Goal: Task Accomplishment & Management: Use online tool/utility

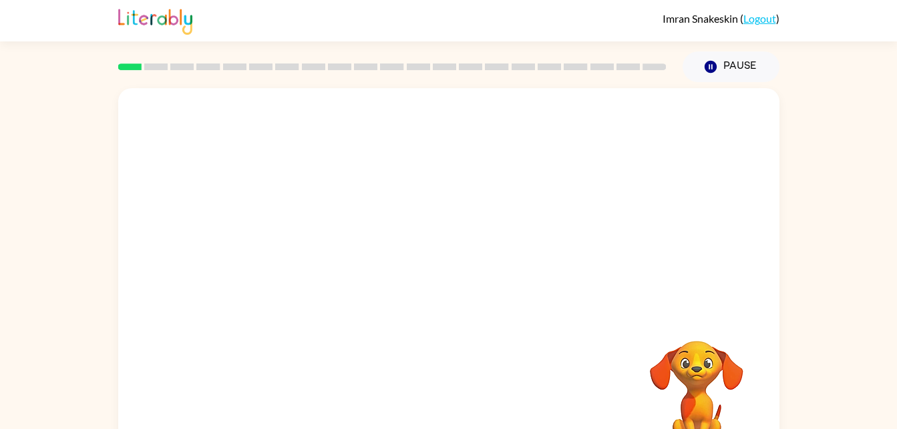
scroll to position [41, 0]
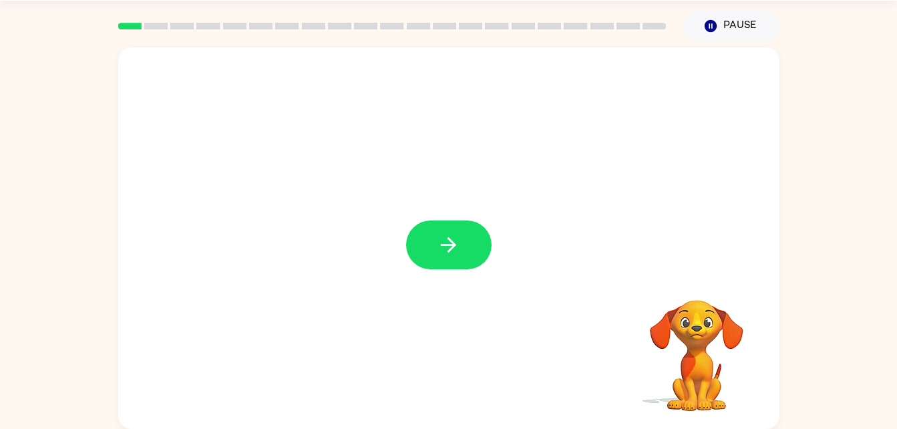
click at [450, 219] on div at bounding box center [448, 237] width 661 height 381
click at [450, 230] on button "button" at bounding box center [449, 244] width 86 height 49
click at [450, 230] on div at bounding box center [417, 214] width 570 height 48
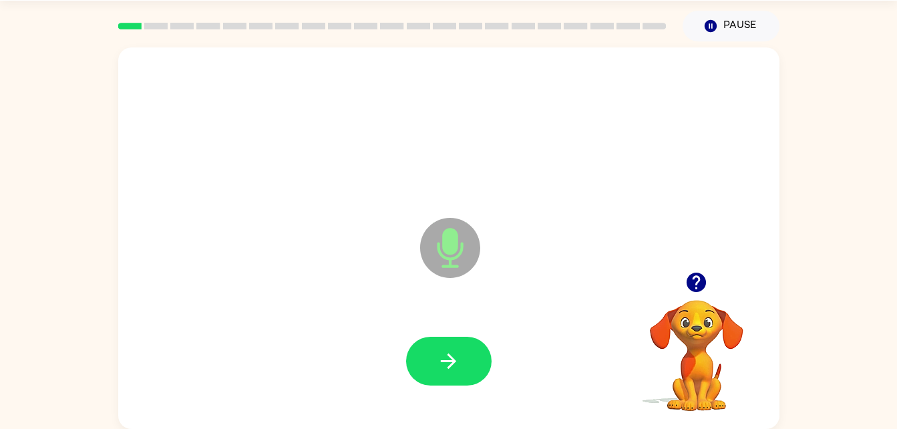
click at [452, 294] on icon "Microphone The Microphone is here when it is your turn to talk" at bounding box center [517, 264] width 200 height 100
click at [458, 377] on button "button" at bounding box center [449, 361] width 86 height 49
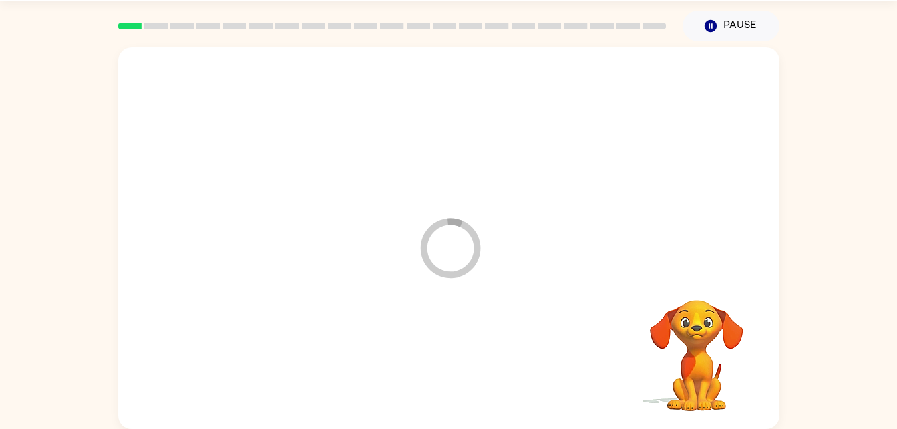
click at [458, 377] on div at bounding box center [449, 362] width 635 height 110
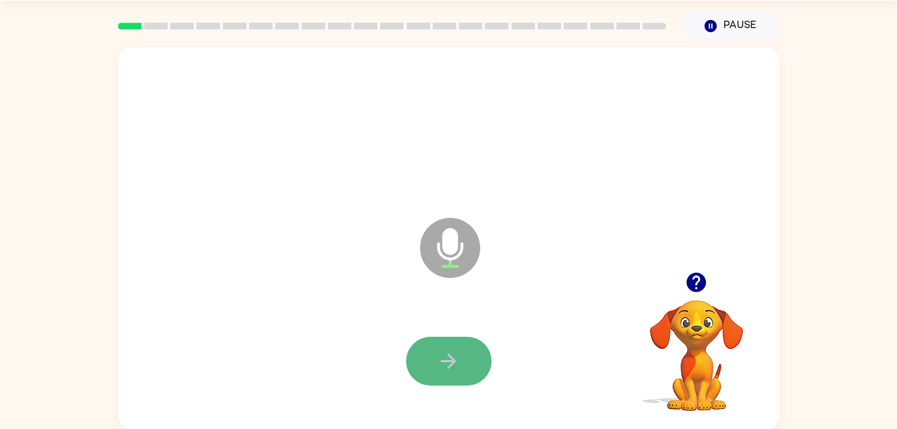
click at [435, 348] on button "button" at bounding box center [449, 361] width 86 height 49
click at [453, 356] on icon "button" at bounding box center [448, 360] width 23 height 23
click at [479, 376] on button "button" at bounding box center [449, 361] width 86 height 49
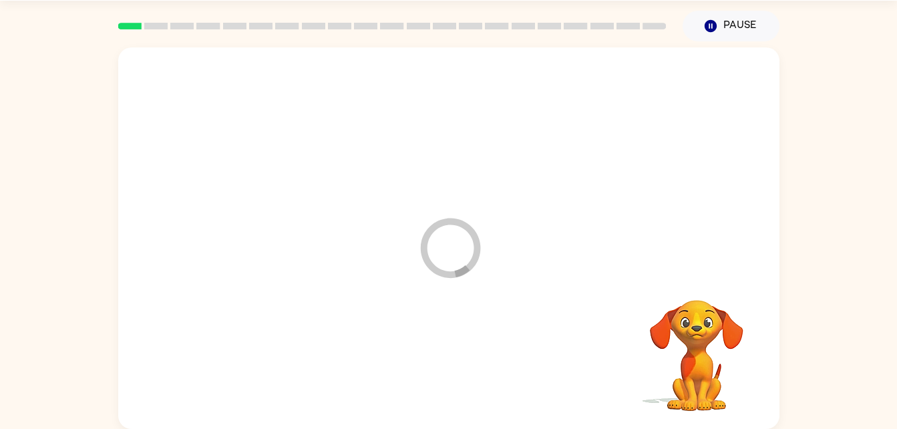
click at [479, 376] on div at bounding box center [449, 362] width 635 height 110
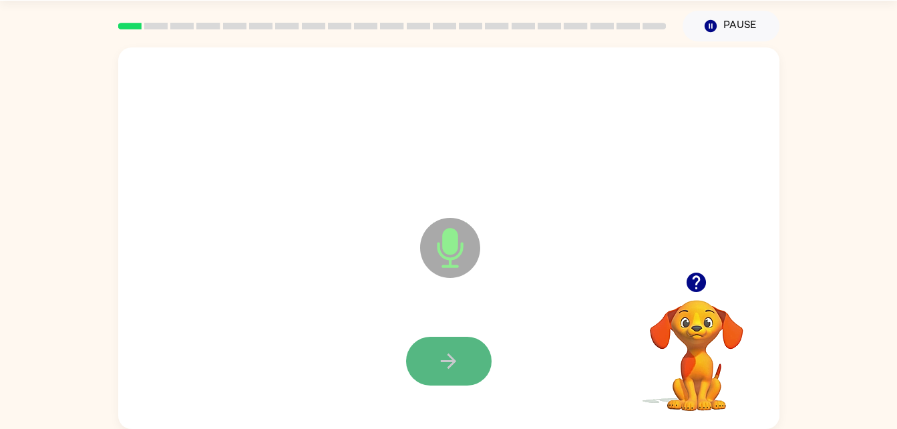
click at [448, 339] on button "button" at bounding box center [449, 361] width 86 height 49
click at [448, 347] on button "button" at bounding box center [449, 361] width 86 height 49
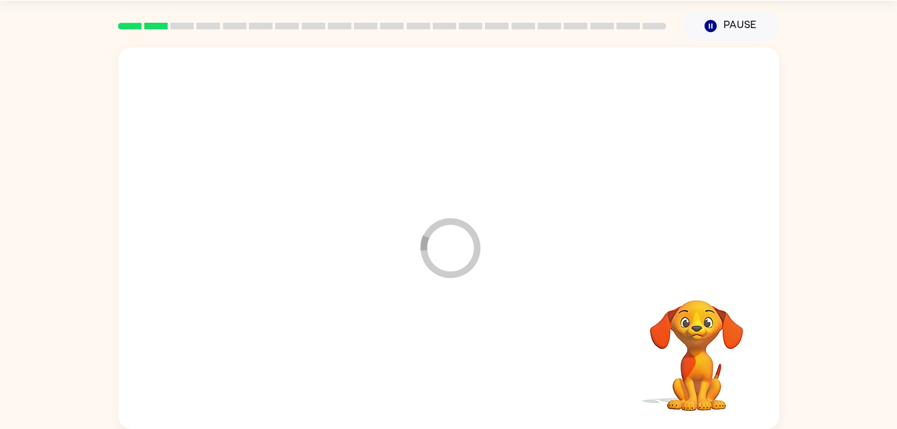
click at [448, 347] on div at bounding box center [449, 362] width 635 height 110
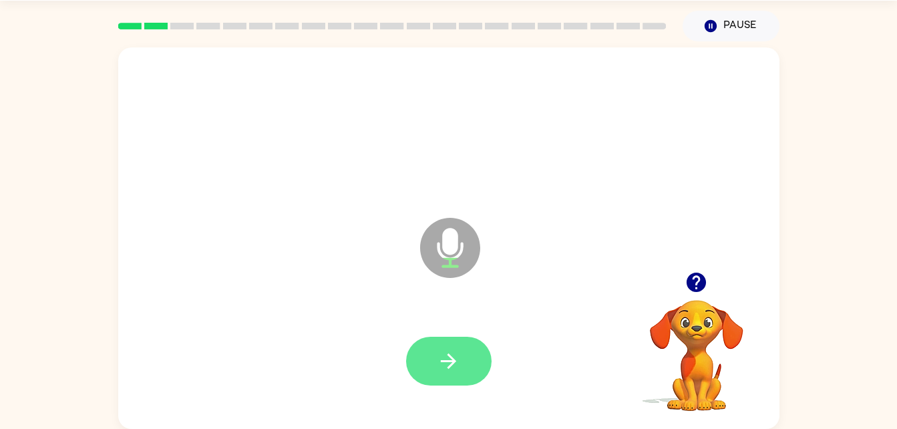
click at [448, 343] on button "button" at bounding box center [449, 361] width 86 height 49
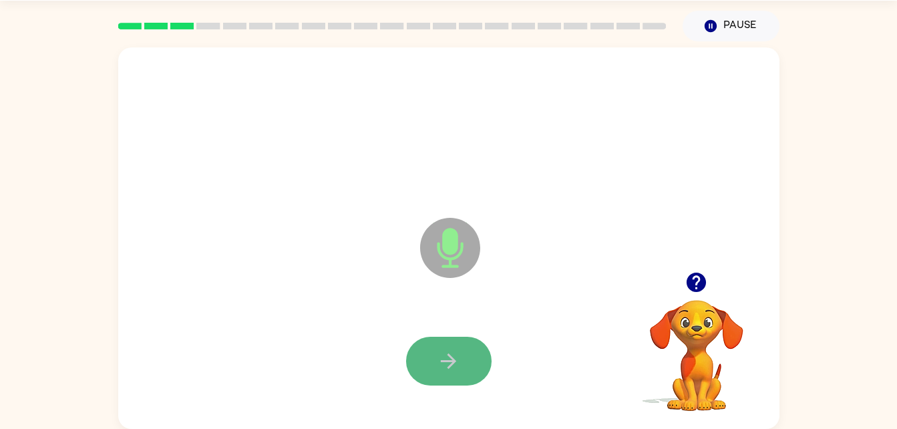
click at [438, 368] on icon "button" at bounding box center [448, 360] width 23 height 23
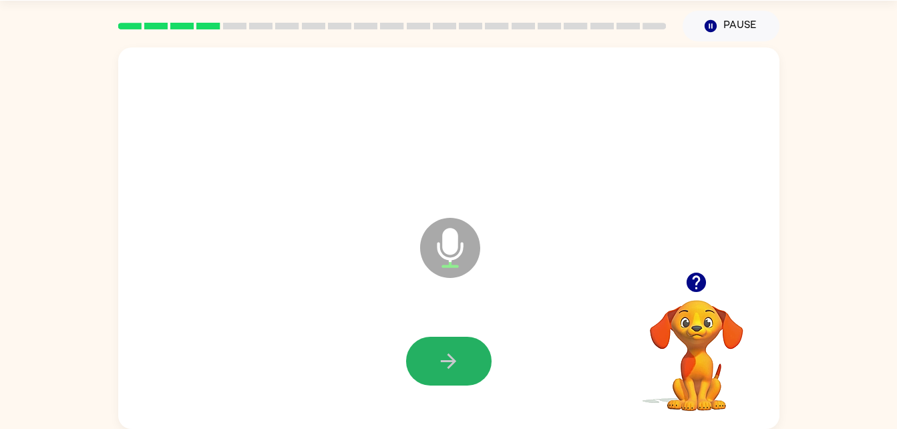
click at [438, 368] on icon "button" at bounding box center [448, 360] width 23 height 23
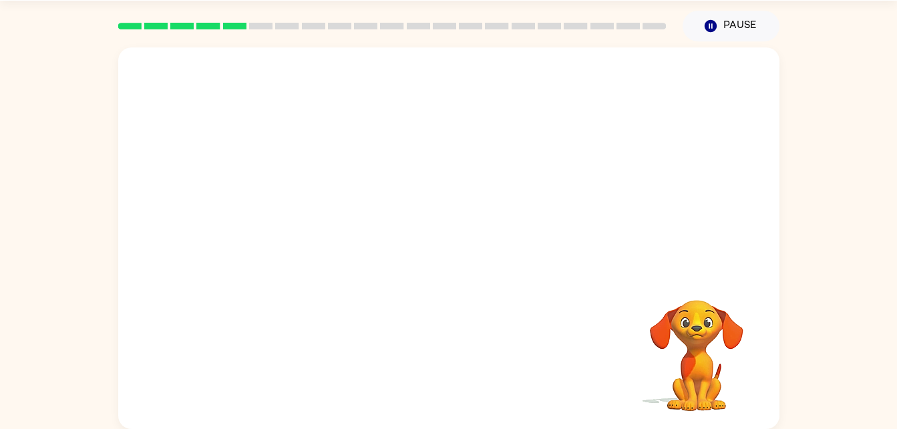
drag, startPoint x: 706, startPoint y: 331, endPoint x: 695, endPoint y: 323, distance: 13.4
click at [609, 293] on div "Your browser must support playing .mp4 files to use Literably. Please try using…" at bounding box center [448, 237] width 661 height 381
click at [609, 293] on div at bounding box center [448, 237] width 661 height 381
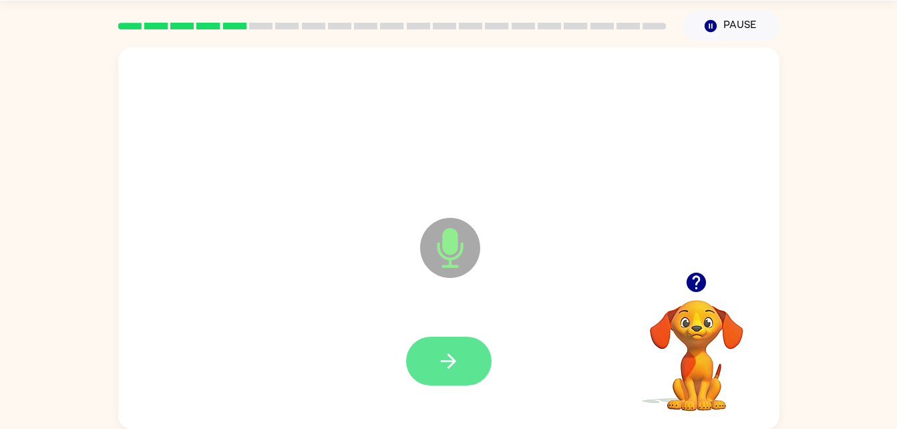
click at [451, 366] on icon "button" at bounding box center [448, 360] width 15 height 15
click at [466, 361] on button "button" at bounding box center [449, 361] width 86 height 49
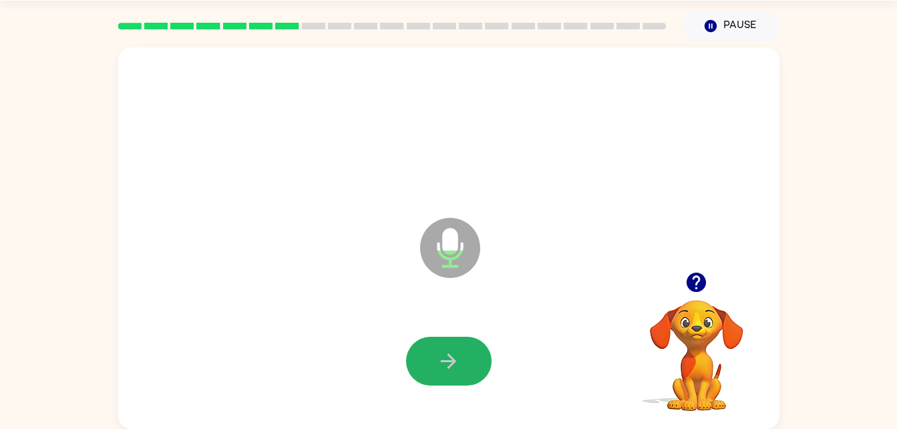
click at [446, 363] on icon "button" at bounding box center [448, 360] width 23 height 23
click at [682, 331] on video "Your browser must support playing .mp4 files to use Literably. Please try using…" at bounding box center [697, 346] width 134 height 134
click at [462, 339] on button "button" at bounding box center [449, 361] width 86 height 49
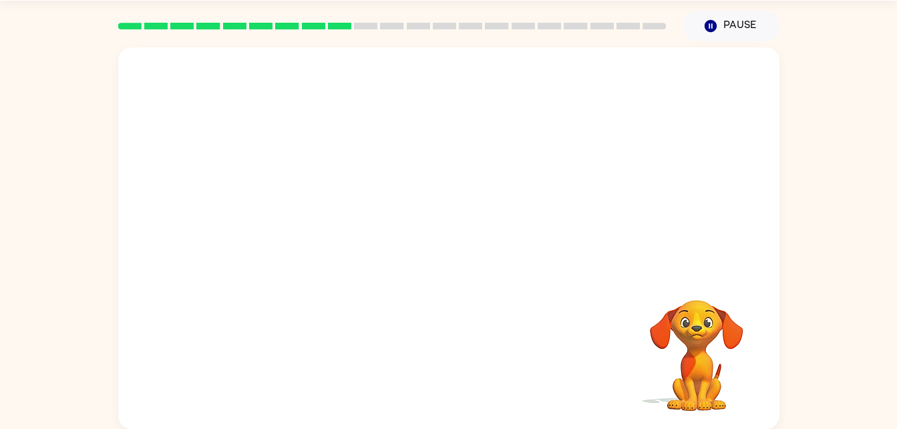
click at [630, 322] on video "Your browser must support playing .mp4 files to use Literably. Please try using…" at bounding box center [697, 346] width 134 height 134
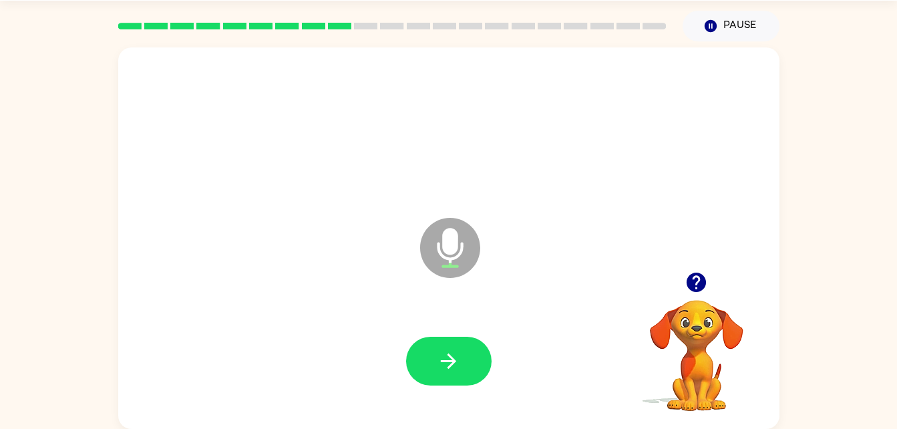
click at [487, 214] on icon "Microphone The Microphone is here when it is your turn to talk" at bounding box center [517, 264] width 200 height 100
click at [437, 349] on icon "button" at bounding box center [448, 360] width 23 height 23
click at [453, 358] on icon "button" at bounding box center [448, 360] width 15 height 15
click at [454, 375] on button "button" at bounding box center [449, 361] width 86 height 49
click at [454, 375] on div at bounding box center [449, 361] width 86 height 49
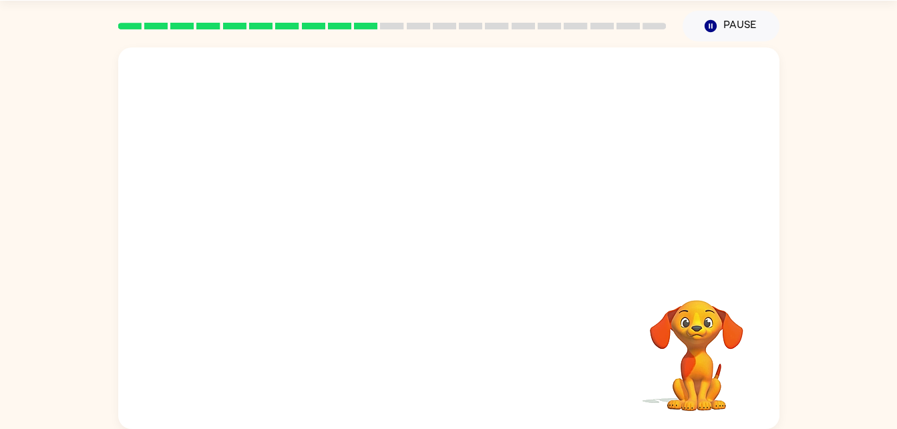
click at [711, 428] on html "Imran Snakeskin ( Logout ) Pause Pause Your browser must support playing .mp4 f…" at bounding box center [448, 194] width 897 height 470
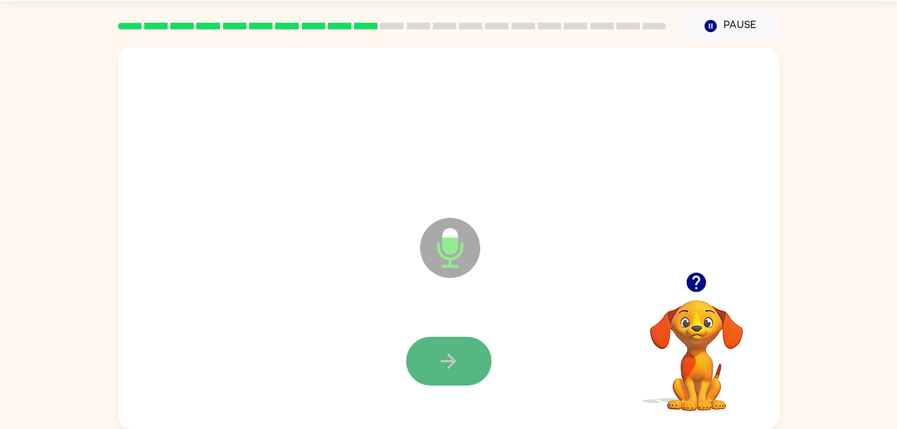
click at [454, 375] on button "button" at bounding box center [449, 361] width 86 height 49
click at [456, 345] on button "button" at bounding box center [449, 361] width 86 height 49
click at [457, 347] on button "button" at bounding box center [449, 361] width 86 height 49
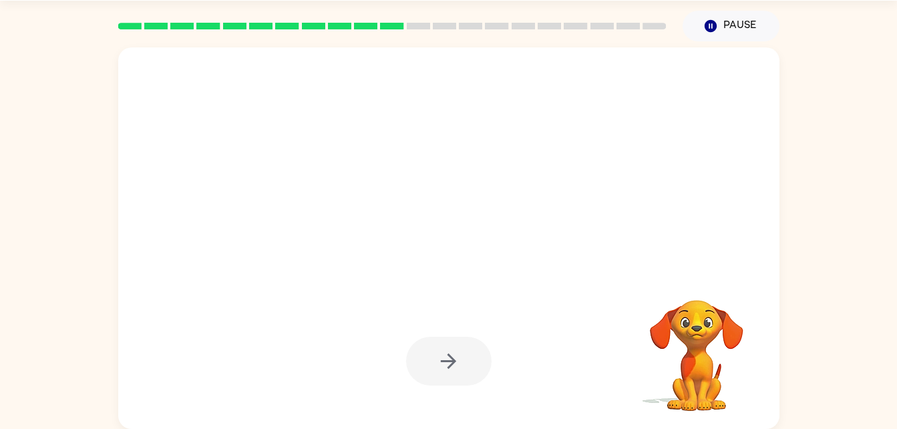
drag, startPoint x: 457, startPoint y: 347, endPoint x: 509, endPoint y: 306, distance: 66.6
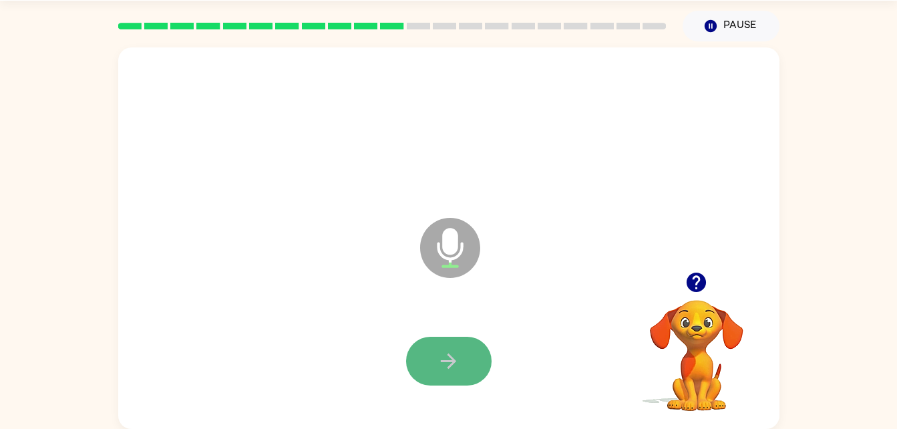
click at [441, 360] on icon "button" at bounding box center [448, 360] width 15 height 15
click at [448, 363] on icon "button" at bounding box center [448, 360] width 23 height 23
click at [436, 375] on button "button" at bounding box center [449, 361] width 86 height 49
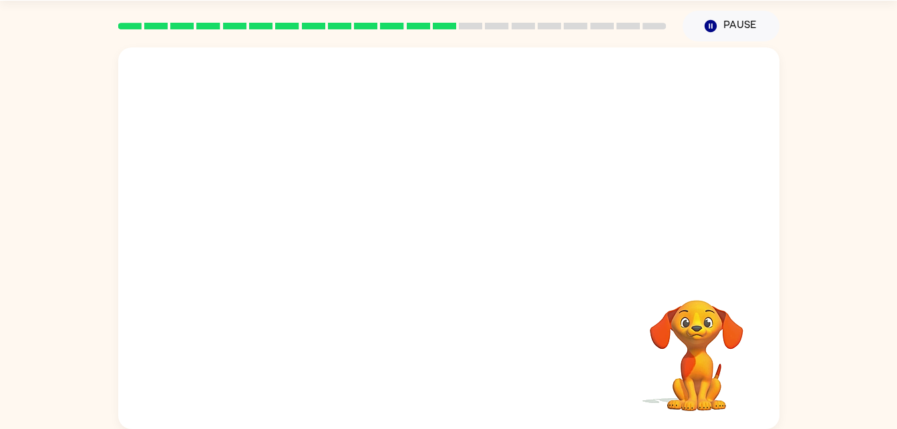
click at [372, 339] on div at bounding box center [449, 362] width 635 height 110
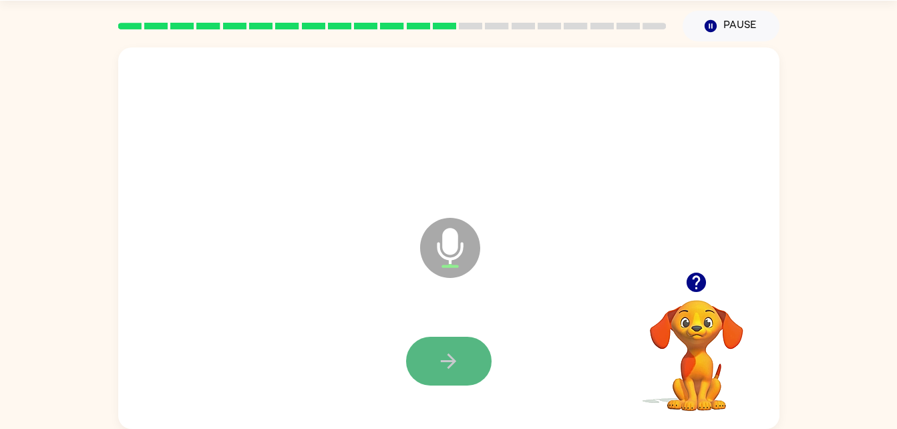
click at [444, 369] on icon "button" at bounding box center [448, 360] width 23 height 23
click at [436, 369] on button "button" at bounding box center [449, 361] width 86 height 49
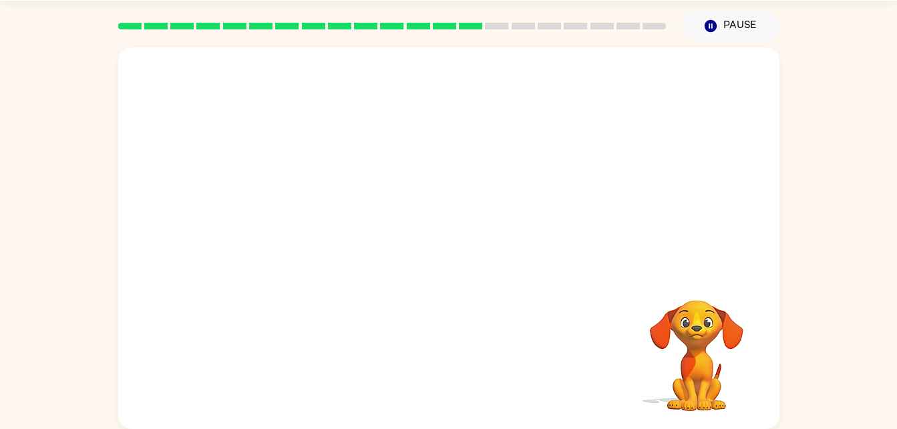
click at [551, 336] on div at bounding box center [449, 362] width 635 height 110
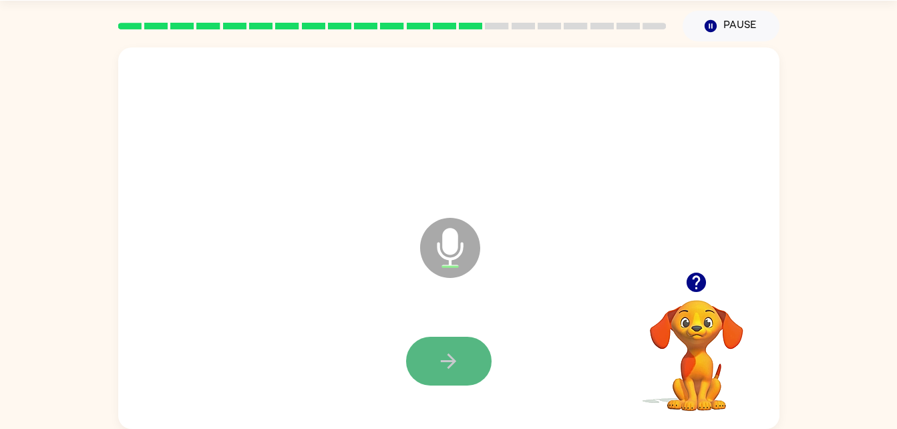
click at [411, 373] on button "button" at bounding box center [449, 361] width 86 height 49
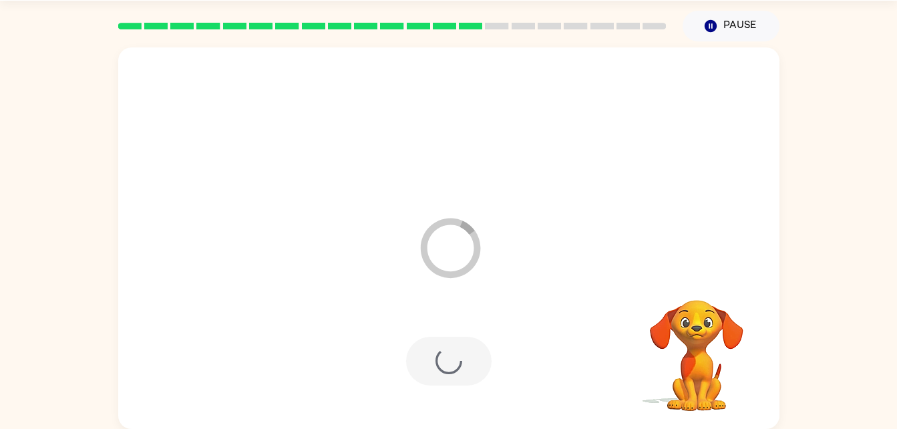
drag, startPoint x: 411, startPoint y: 373, endPoint x: 400, endPoint y: 380, distance: 13.0
click at [400, 380] on div at bounding box center [449, 362] width 635 height 110
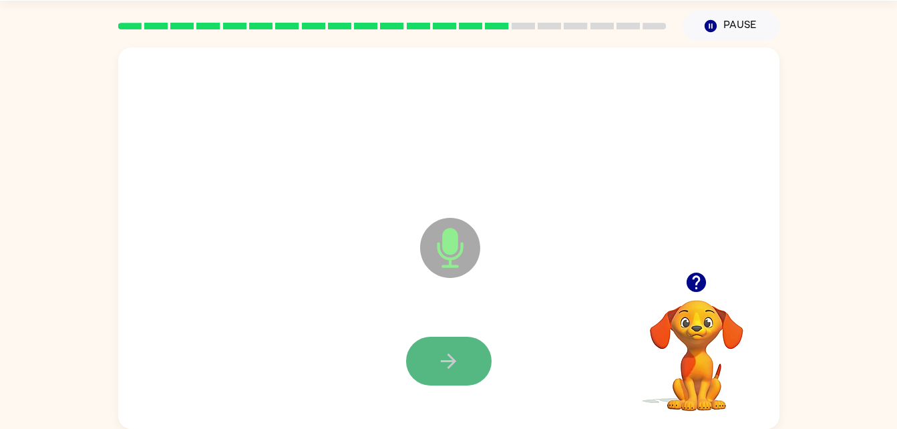
click at [454, 379] on button "button" at bounding box center [449, 361] width 86 height 49
click at [454, 372] on icon "button" at bounding box center [448, 360] width 23 height 23
click at [460, 351] on icon "button" at bounding box center [448, 360] width 23 height 23
click at [413, 351] on button "button" at bounding box center [449, 361] width 86 height 49
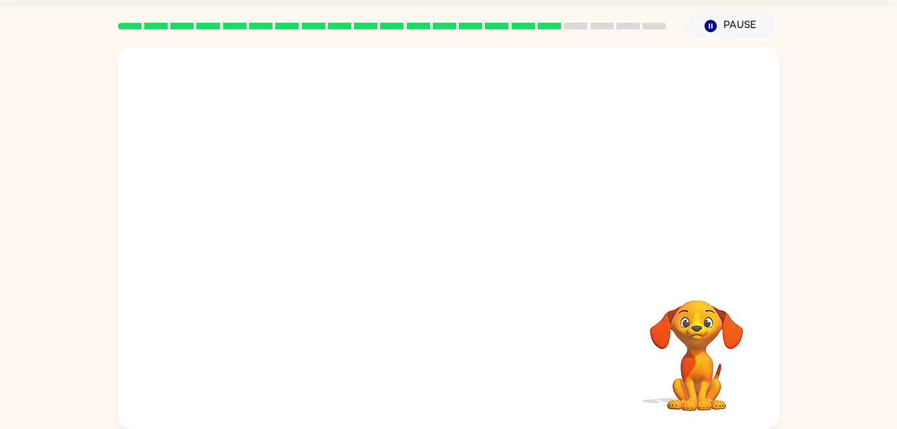
click at [181, 199] on div at bounding box center [417, 214] width 570 height 48
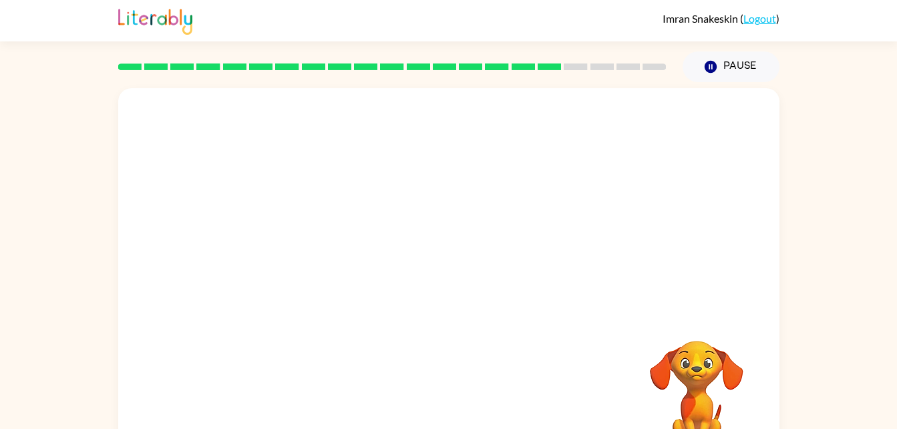
click at [230, 196] on div at bounding box center [449, 170] width 635 height 110
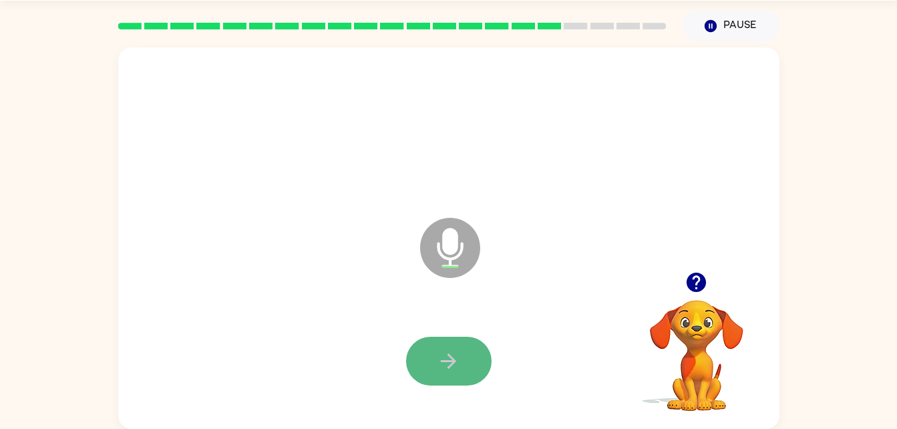
click at [458, 353] on icon "button" at bounding box center [448, 360] width 23 height 23
click at [454, 364] on icon "button" at bounding box center [448, 360] width 23 height 23
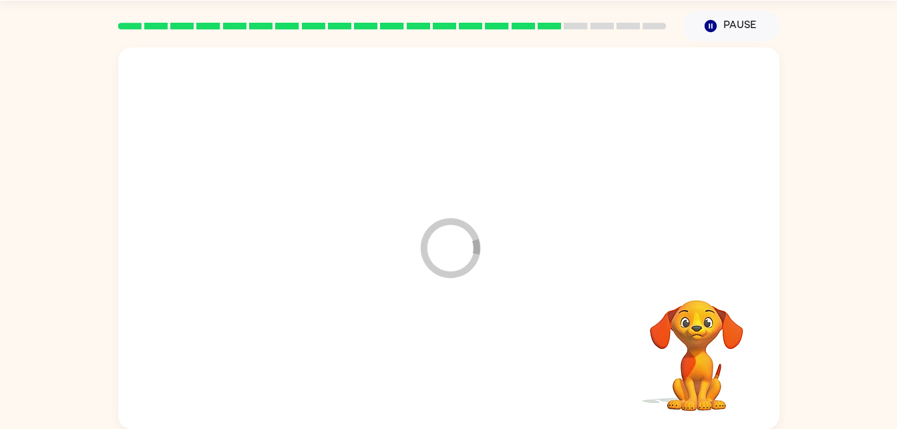
click at [454, 364] on div at bounding box center [449, 362] width 635 height 110
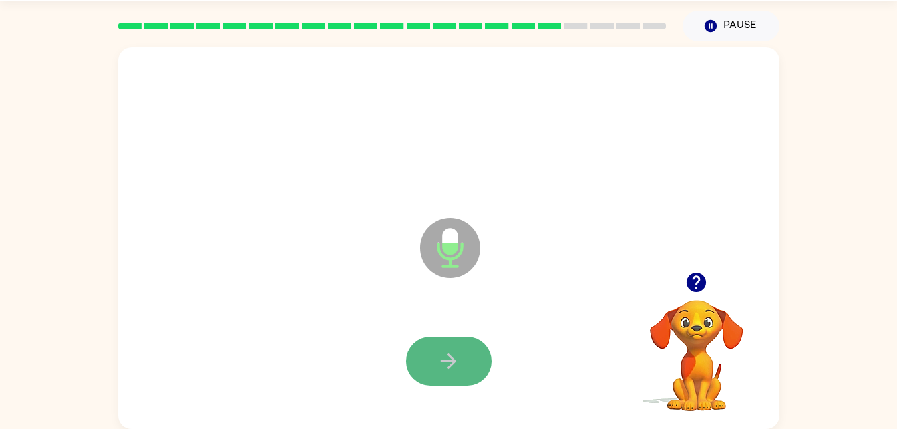
click at [445, 359] on icon "button" at bounding box center [448, 360] width 23 height 23
click at [474, 356] on button "button" at bounding box center [449, 361] width 86 height 49
click at [451, 360] on icon "button" at bounding box center [448, 360] width 15 height 15
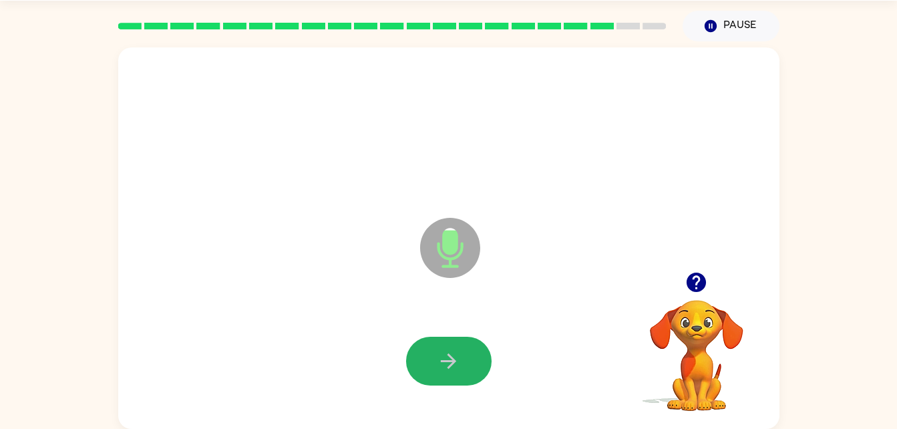
click at [451, 360] on icon "button" at bounding box center [448, 360] width 15 height 15
click at [458, 351] on icon "button" at bounding box center [448, 360] width 23 height 23
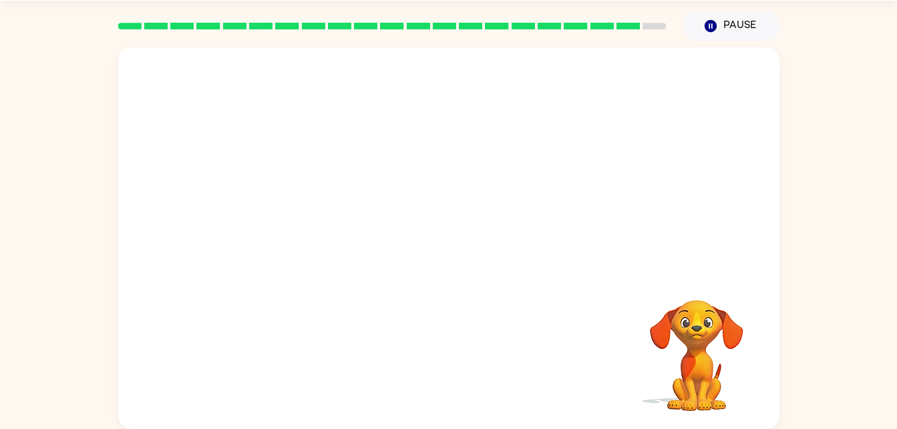
click at [353, 277] on div at bounding box center [448, 237] width 661 height 381
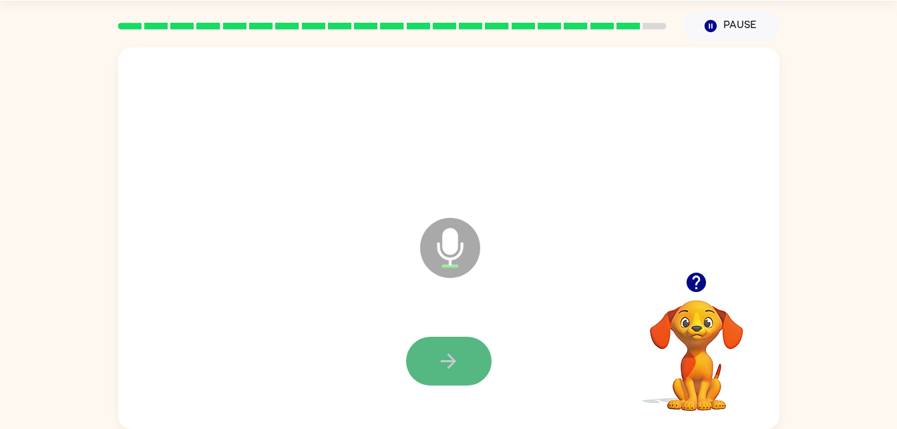
click at [437, 345] on button "button" at bounding box center [449, 361] width 86 height 49
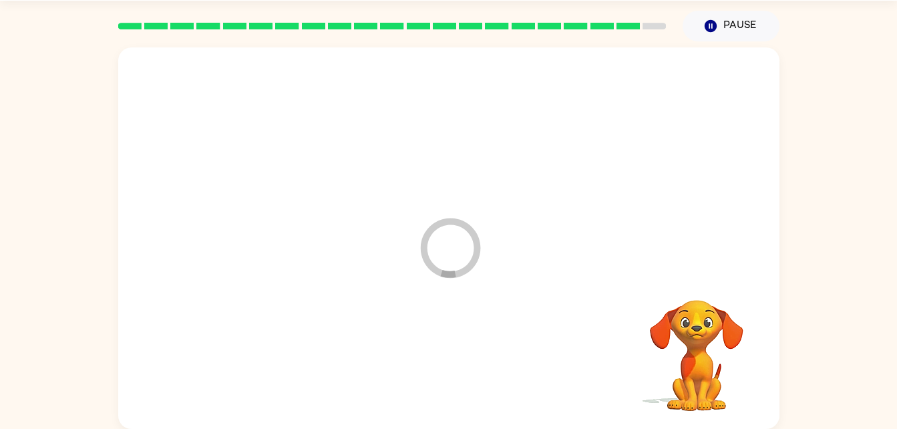
click at [438, 345] on div at bounding box center [449, 362] width 635 height 110
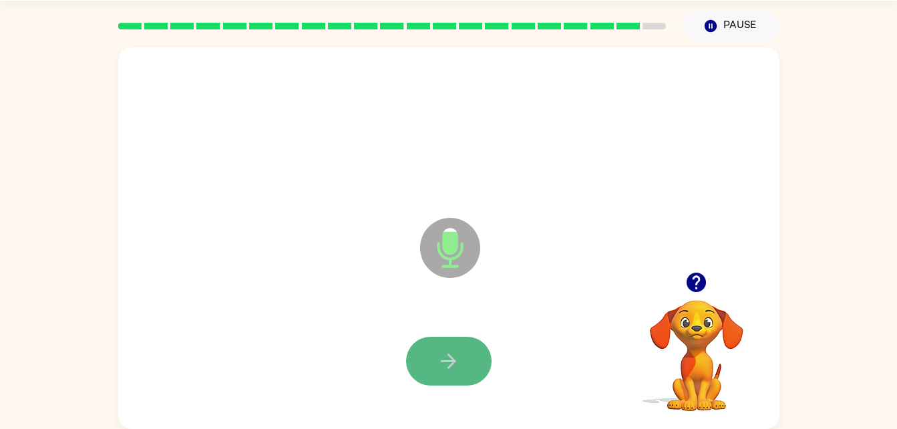
click at [440, 367] on icon "button" at bounding box center [448, 360] width 23 height 23
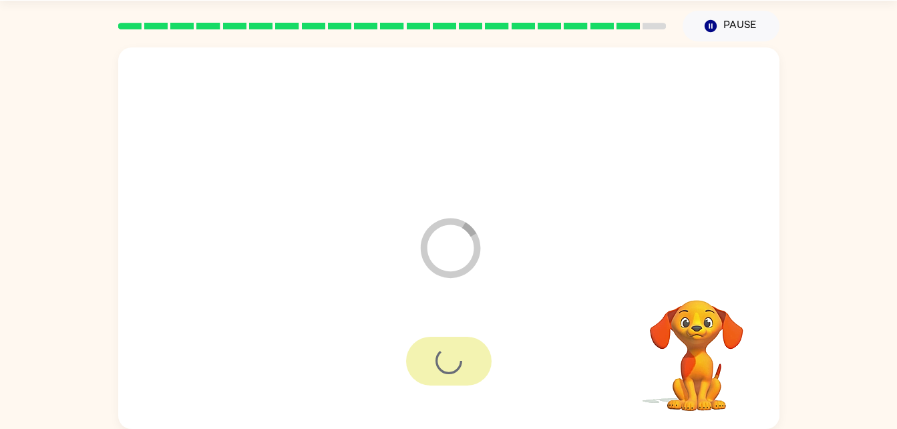
scroll to position [17, 0]
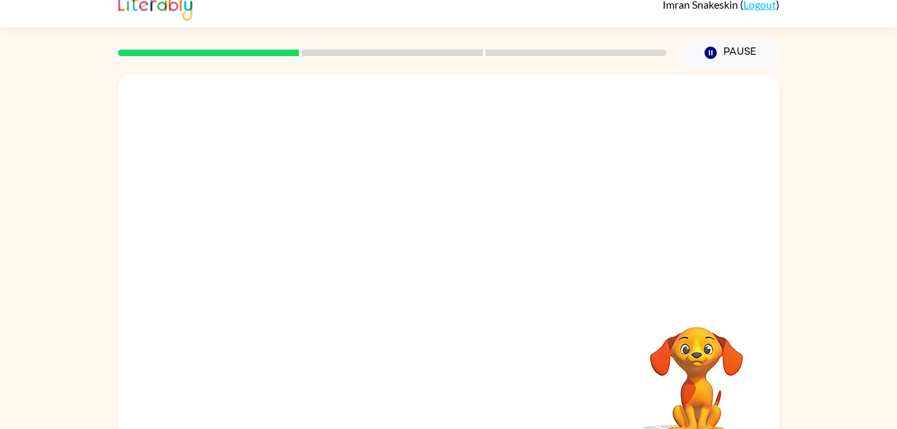
scroll to position [41, 0]
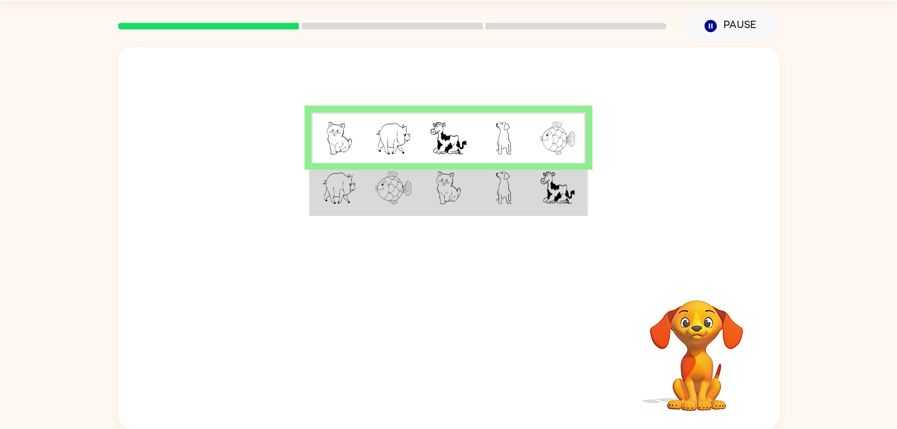
click at [291, 160] on div at bounding box center [448, 159] width 661 height 224
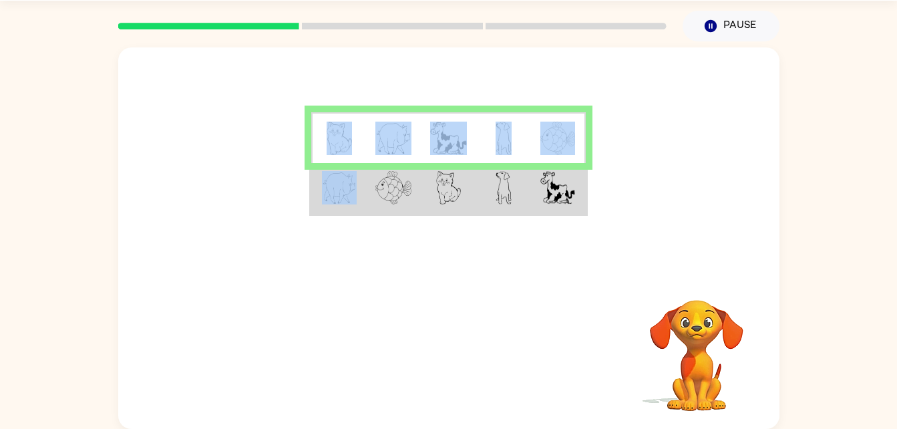
drag, startPoint x: 291, startPoint y: 160, endPoint x: 311, endPoint y: 196, distance: 41.5
click at [311, 196] on div at bounding box center [448, 159] width 661 height 224
click at [379, 191] on img at bounding box center [393, 187] width 36 height 33
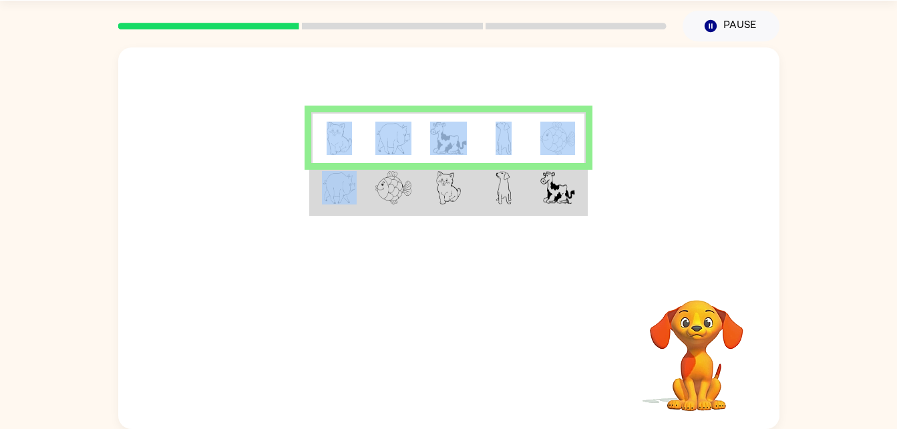
click at [380, 191] on img at bounding box center [393, 187] width 36 height 33
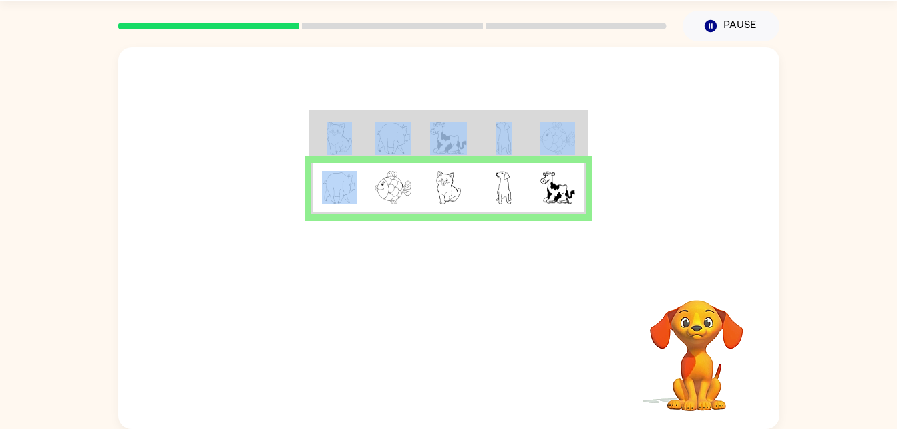
click at [385, 192] on img at bounding box center [393, 187] width 36 height 33
click at [333, 219] on div at bounding box center [448, 159] width 661 height 224
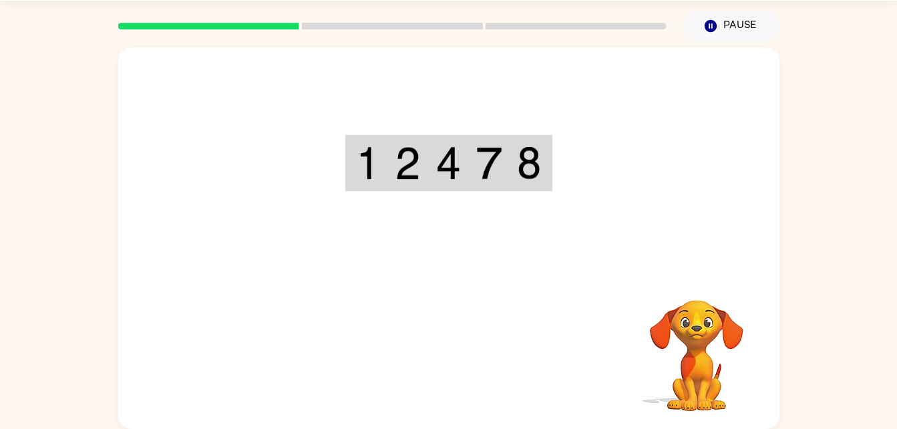
click at [394, 129] on div at bounding box center [448, 159] width 661 height 224
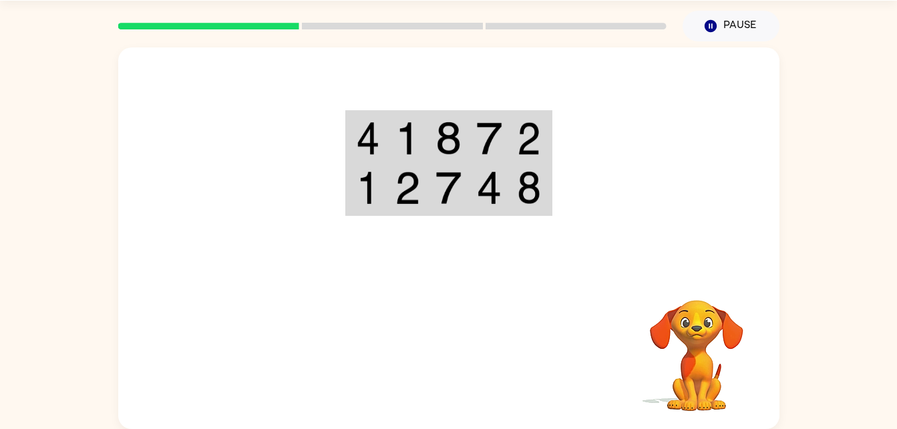
click at [365, 145] on img at bounding box center [368, 138] width 24 height 33
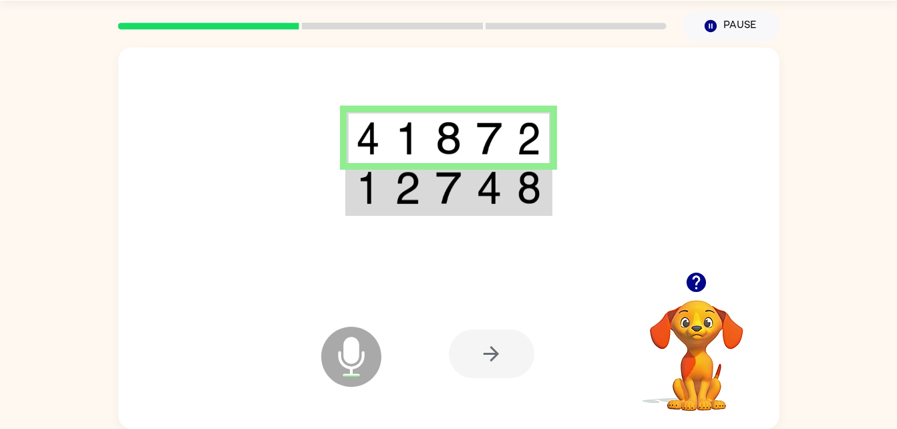
click at [478, 340] on div at bounding box center [492, 353] width 86 height 49
click at [430, 197] on td at bounding box center [448, 188] width 41 height 51
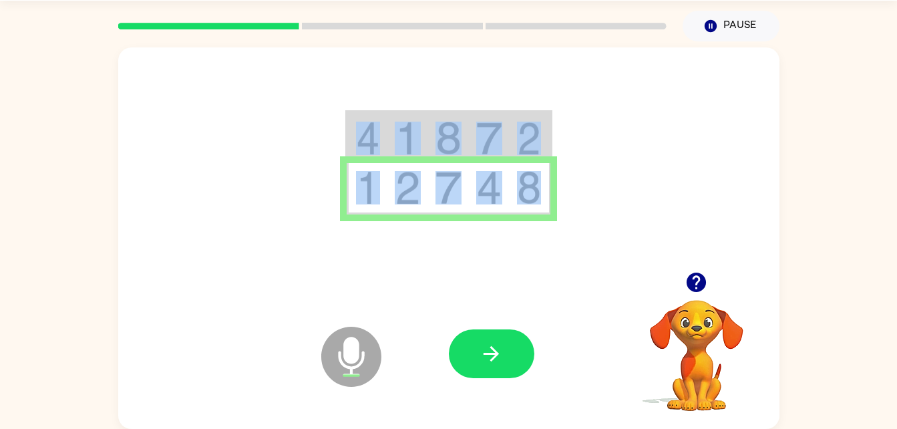
click at [430, 197] on td at bounding box center [448, 188] width 41 height 51
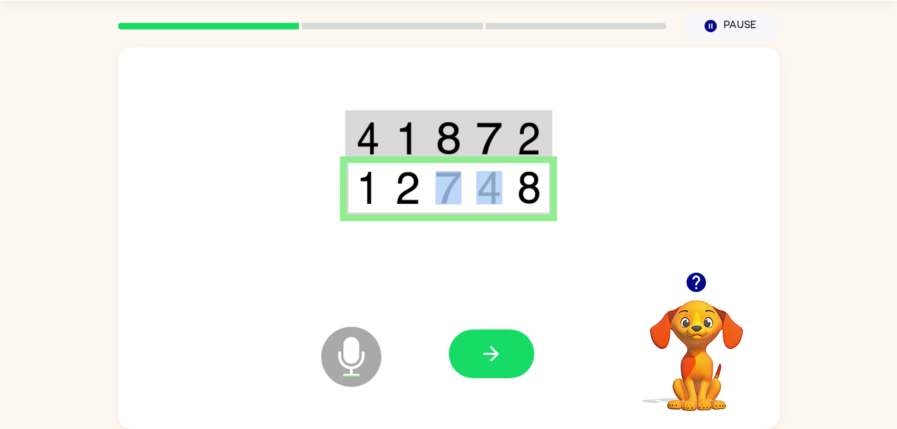
click at [430, 197] on td at bounding box center [448, 188] width 41 height 51
click at [476, 357] on button "button" at bounding box center [492, 353] width 86 height 49
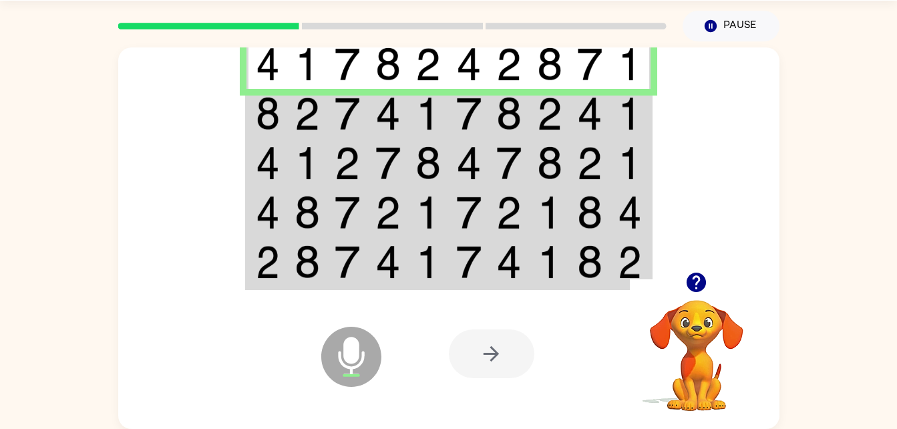
click at [407, 105] on td at bounding box center [388, 113] width 41 height 49
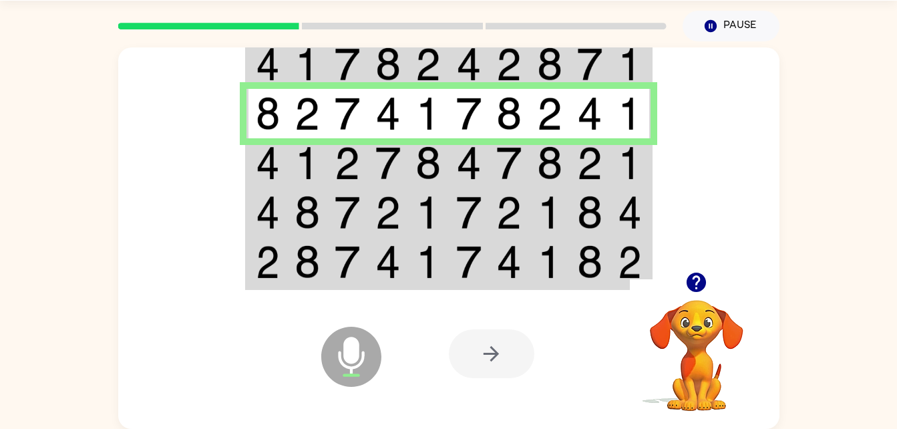
click at [407, 105] on td at bounding box center [388, 113] width 41 height 49
click at [580, 180] on td at bounding box center [590, 162] width 41 height 49
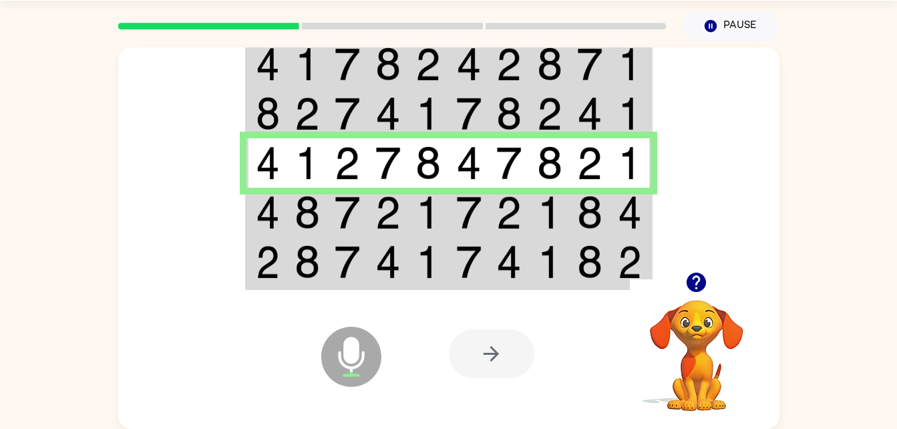
click at [386, 230] on td at bounding box center [388, 212] width 41 height 49
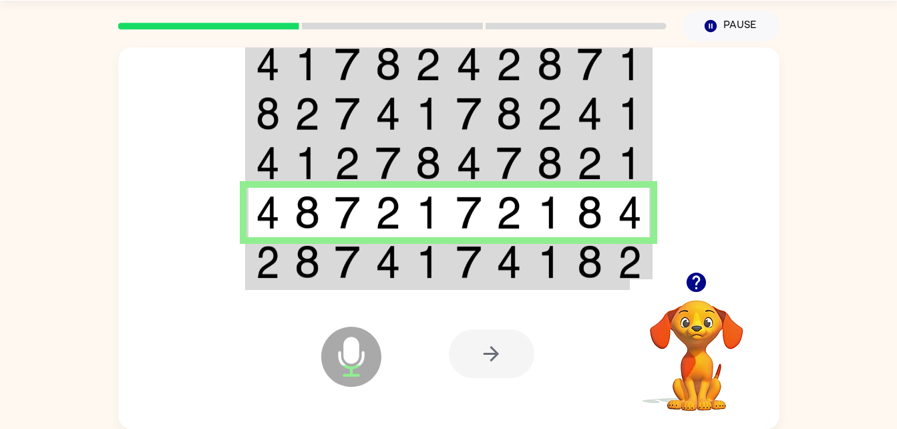
click at [258, 280] on div "Microphone The Microphone is here when it is your turn to talk" at bounding box center [318, 323] width 133 height 89
drag, startPoint x: 258, startPoint y: 280, endPoint x: 289, endPoint y: 259, distance: 37.6
click at [289, 259] on div "Microphone The Microphone is here when it is your turn to talk Your browser mus…" at bounding box center [448, 237] width 661 height 381
drag, startPoint x: 289, startPoint y: 259, endPoint x: 263, endPoint y: 317, distance: 63.1
click at [263, 317] on div "Microphone The Microphone is here when it is your turn to talk" at bounding box center [318, 323] width 133 height 89
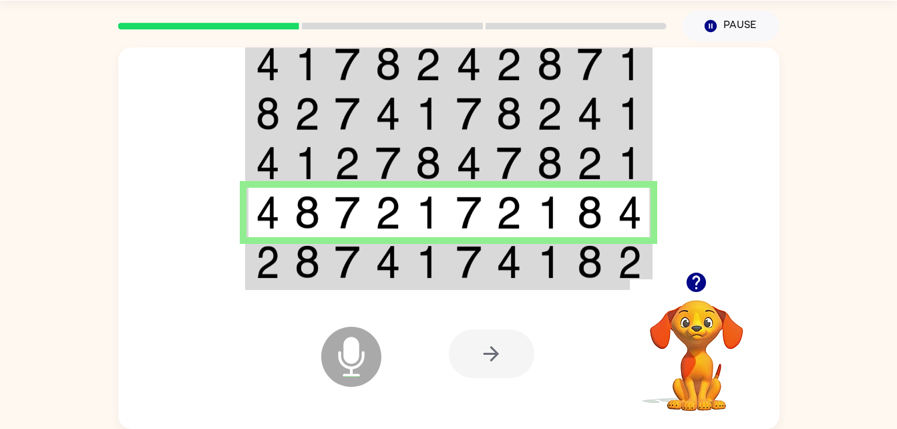
click at [378, 349] on icon at bounding box center [351, 357] width 60 height 60
click at [428, 289] on div "Microphone The Microphone is here when it is your turn to talk Your browser mus…" at bounding box center [448, 354] width 661 height 150
click at [415, 271] on img at bounding box center [427, 261] width 25 height 33
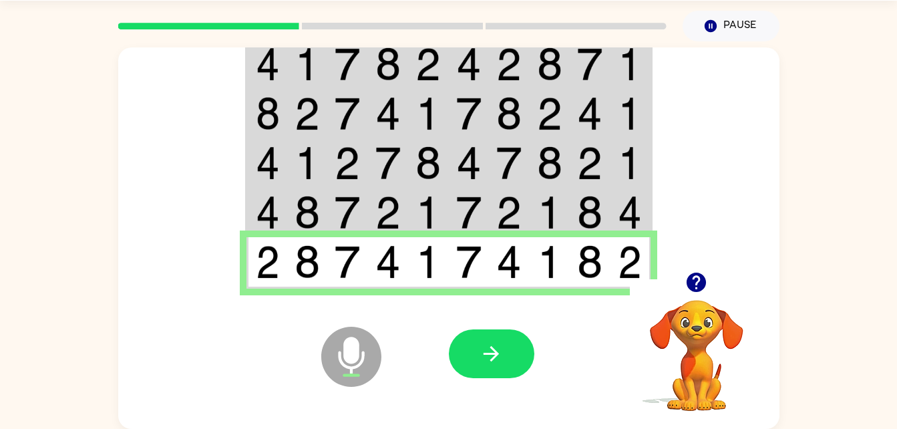
click at [415, 271] on img at bounding box center [427, 261] width 25 height 33
click at [499, 345] on icon "button" at bounding box center [491, 353] width 23 height 23
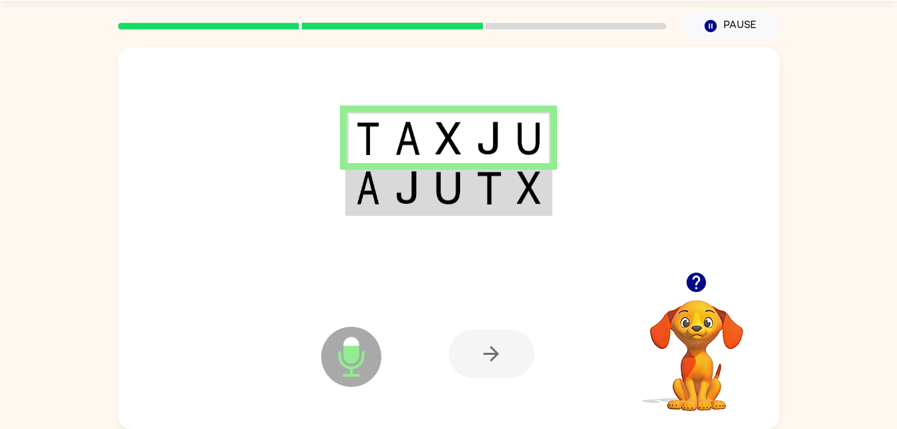
click at [353, 200] on td at bounding box center [367, 188] width 41 height 51
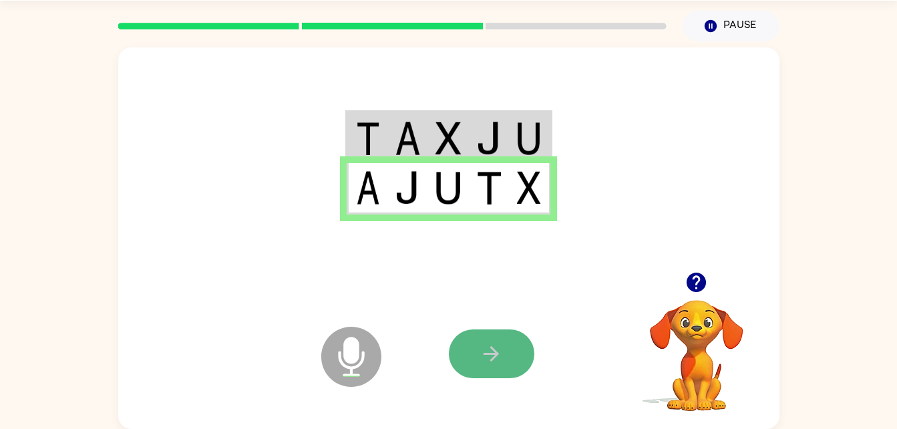
click at [488, 346] on icon "button" at bounding box center [491, 353] width 23 height 23
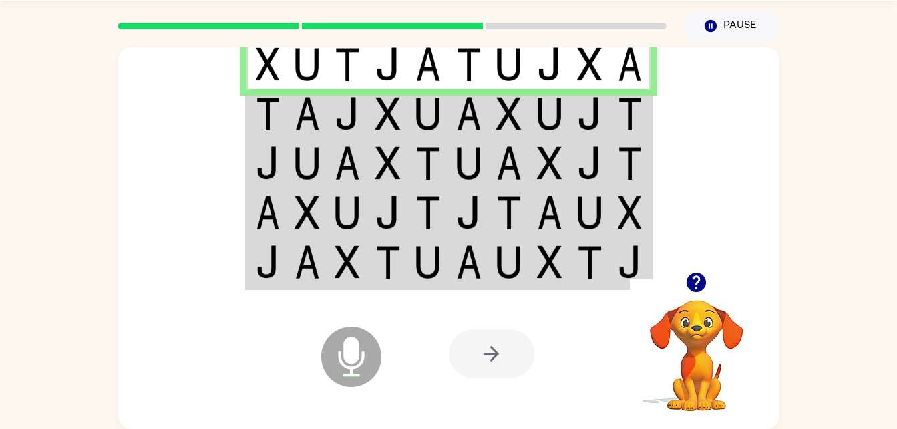
click at [271, 102] on img at bounding box center [268, 113] width 24 height 33
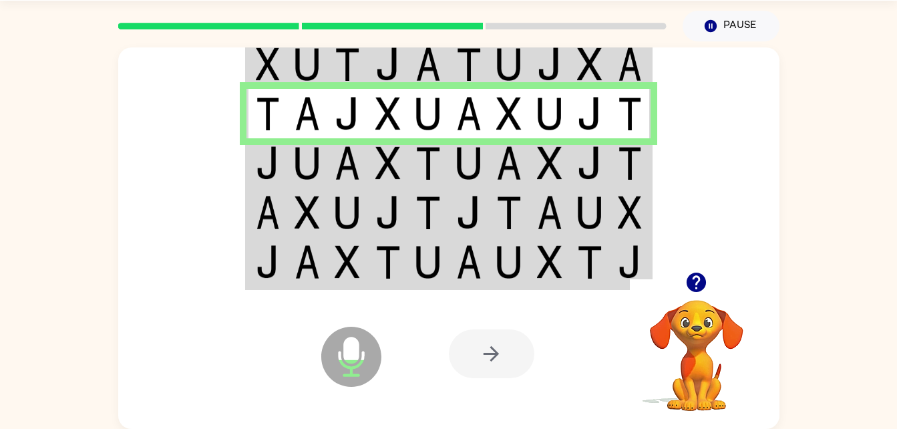
click at [279, 165] on img at bounding box center [268, 162] width 24 height 33
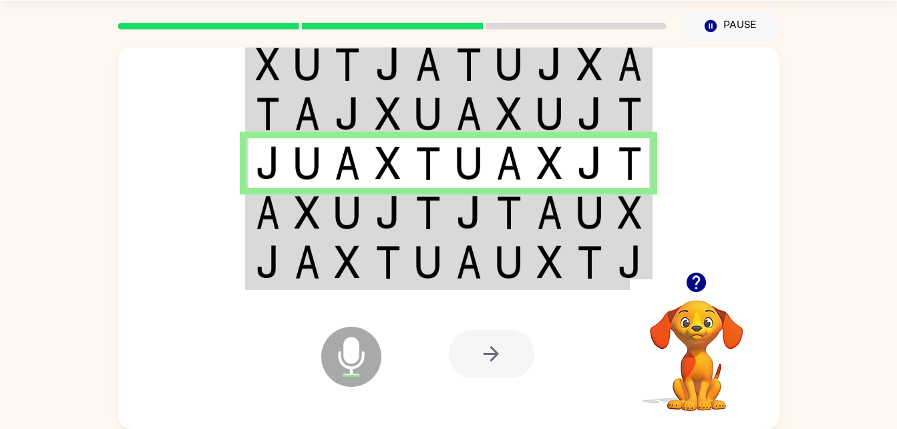
click at [403, 230] on td at bounding box center [388, 212] width 41 height 49
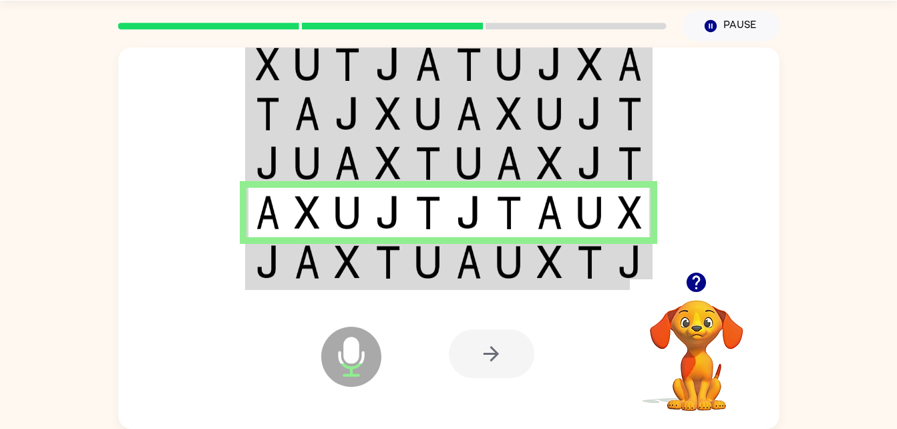
click at [300, 273] on img at bounding box center [307, 261] width 25 height 33
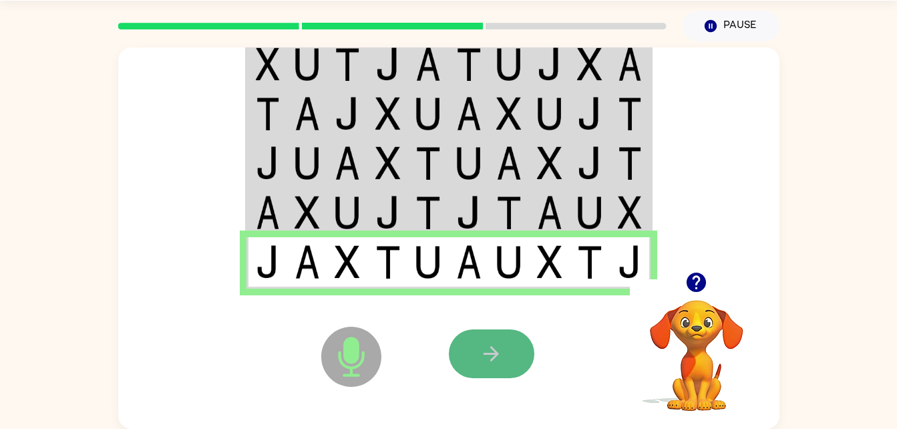
click at [484, 356] on icon "button" at bounding box center [491, 353] width 23 height 23
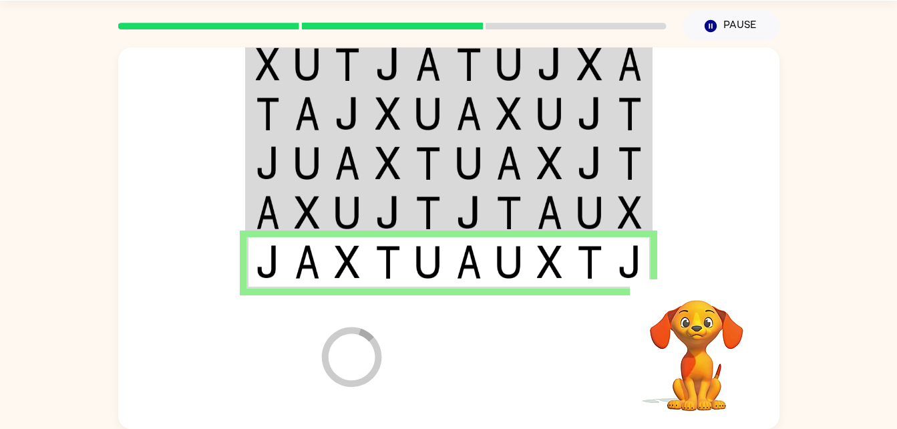
scroll to position [17, 0]
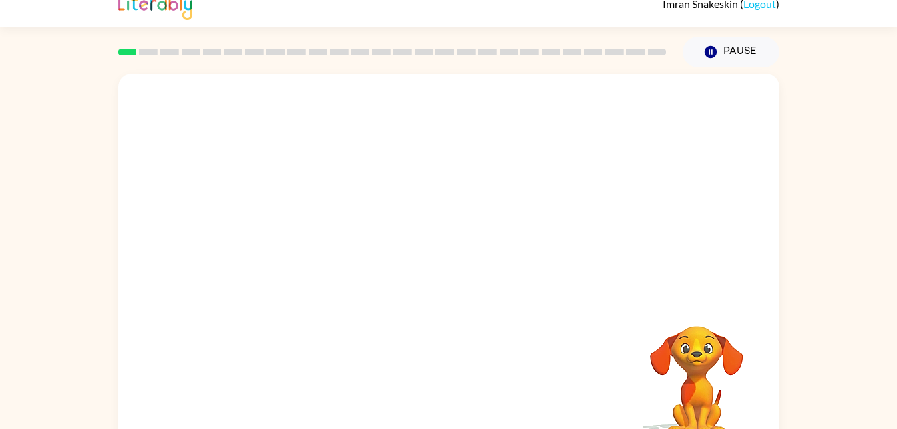
scroll to position [41, 0]
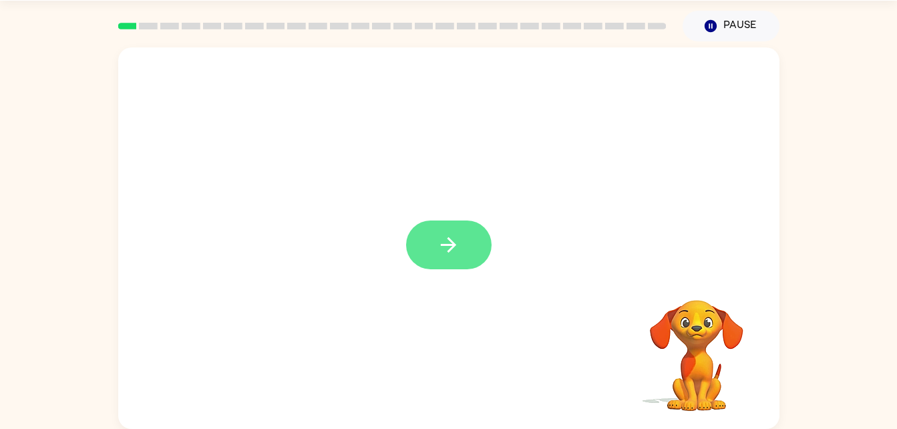
click at [461, 246] on button "button" at bounding box center [449, 244] width 86 height 49
click at [484, 356] on div at bounding box center [449, 362] width 635 height 110
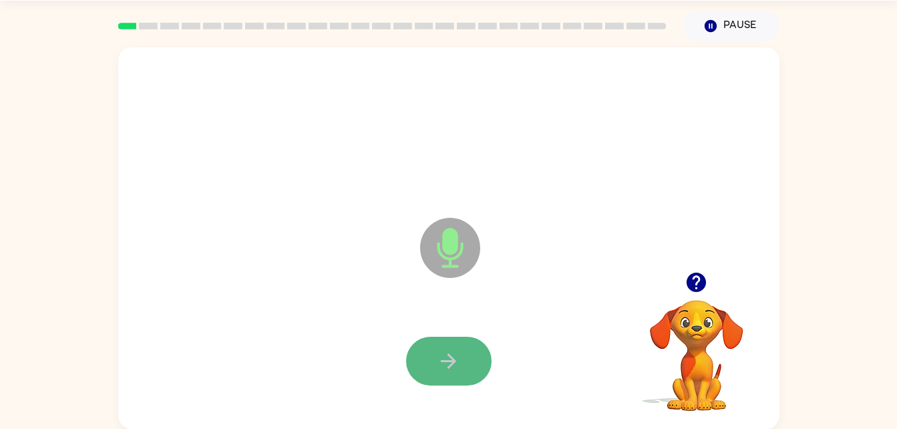
click at [467, 349] on button "button" at bounding box center [449, 361] width 86 height 49
click at [468, 367] on button "button" at bounding box center [449, 361] width 86 height 49
click at [441, 355] on icon "button" at bounding box center [448, 360] width 23 height 23
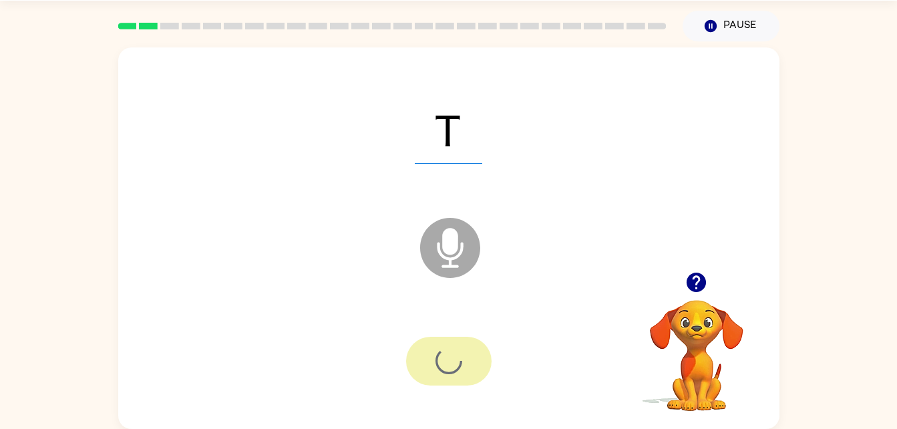
click at [441, 355] on div at bounding box center [449, 361] width 86 height 49
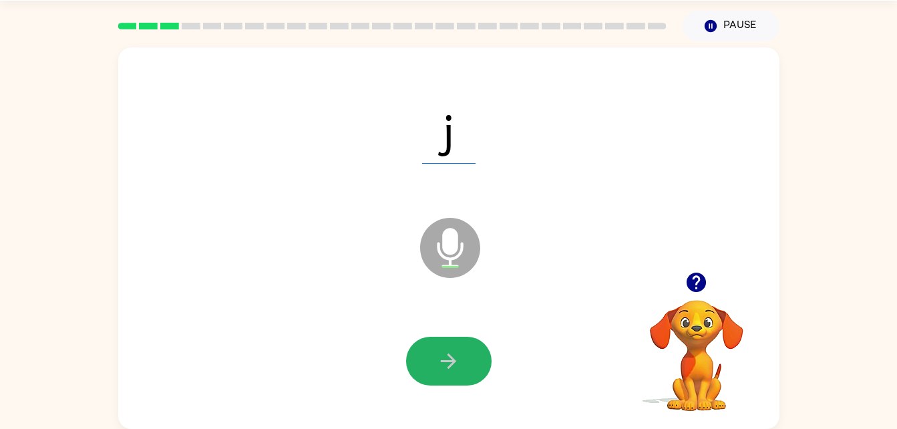
click at [452, 347] on button "button" at bounding box center [449, 361] width 86 height 49
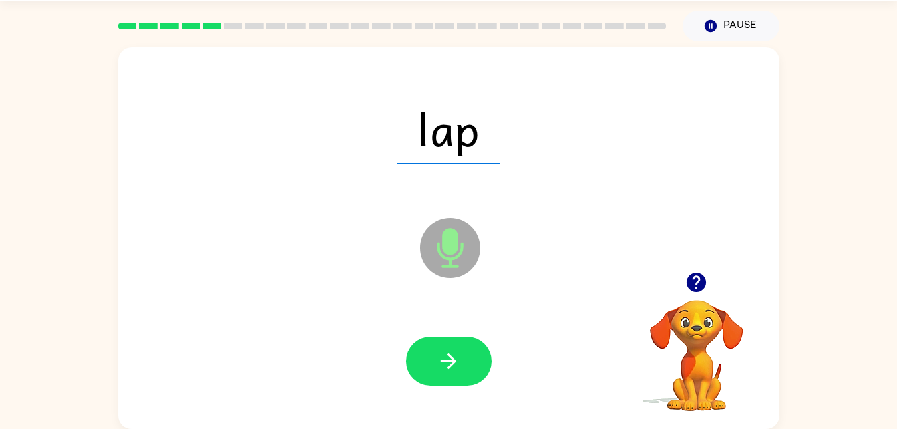
click at [458, 279] on icon "Microphone The Microphone is here when it is your turn to talk" at bounding box center [517, 264] width 200 height 100
click at [452, 353] on icon "button" at bounding box center [448, 360] width 23 height 23
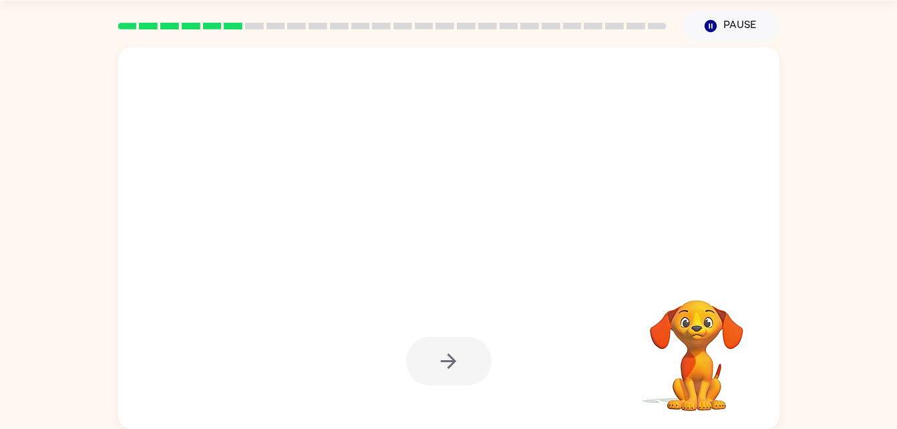
click at [452, 353] on div at bounding box center [449, 361] width 86 height 49
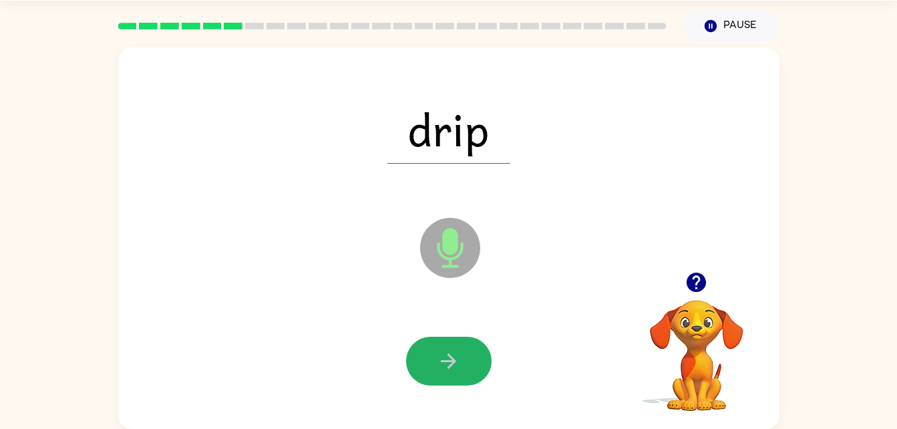
click at [452, 353] on icon "button" at bounding box center [448, 360] width 23 height 23
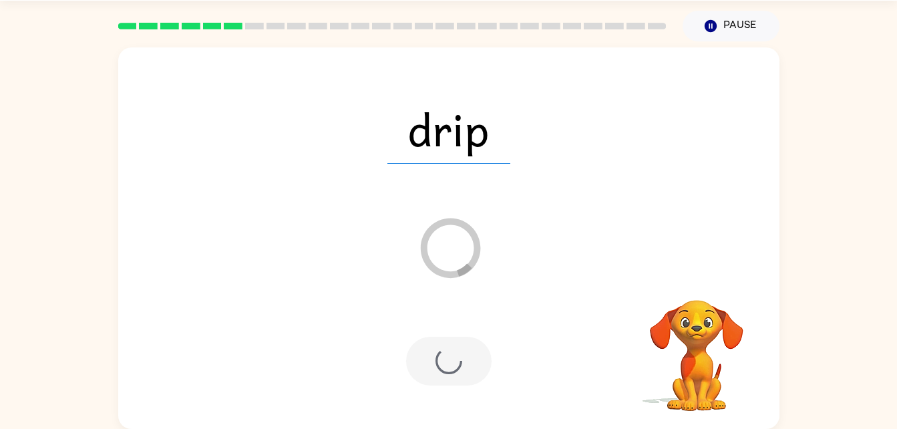
click at [452, 353] on div at bounding box center [449, 361] width 86 height 49
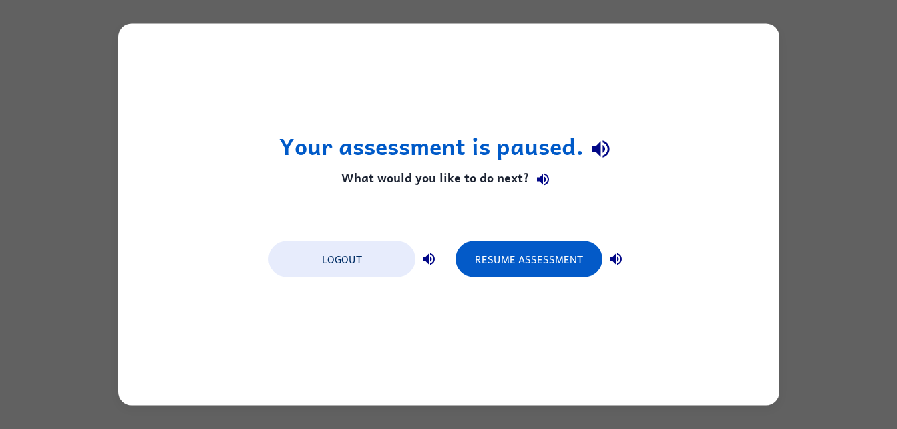
scroll to position [0, 0]
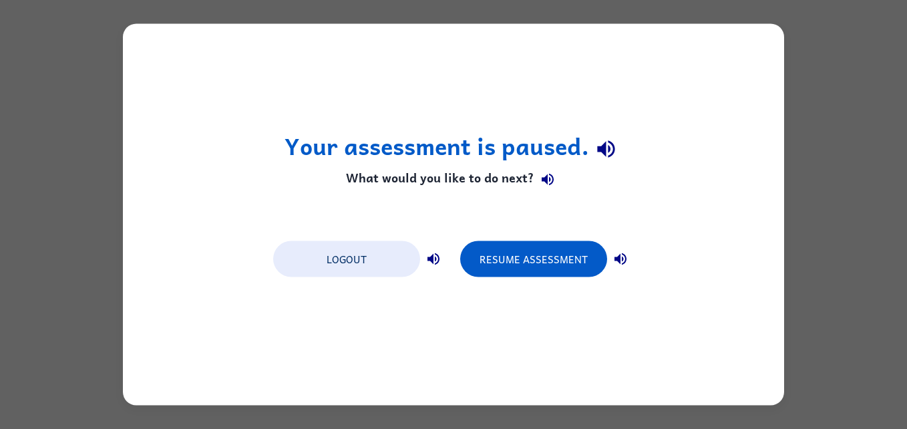
click at [538, 287] on div "Your assessment is paused. What would you like to do next? Logout Resume Assess…" at bounding box center [453, 214] width 661 height 381
click at [539, 268] on button "Resume Assessment" at bounding box center [533, 259] width 147 height 36
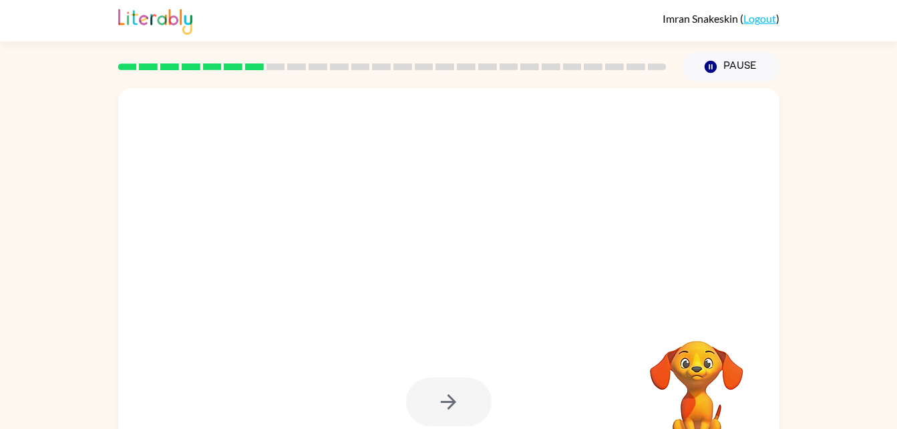
scroll to position [41, 0]
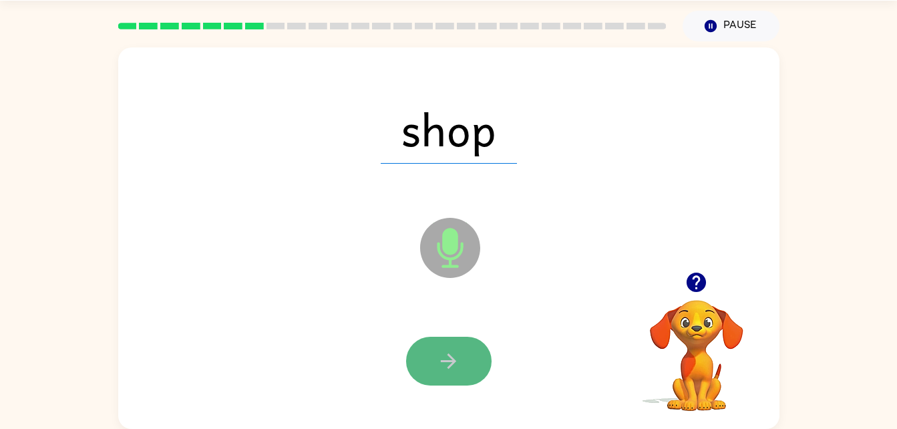
click at [444, 371] on icon "button" at bounding box center [448, 360] width 23 height 23
click at [444, 371] on div at bounding box center [449, 361] width 86 height 49
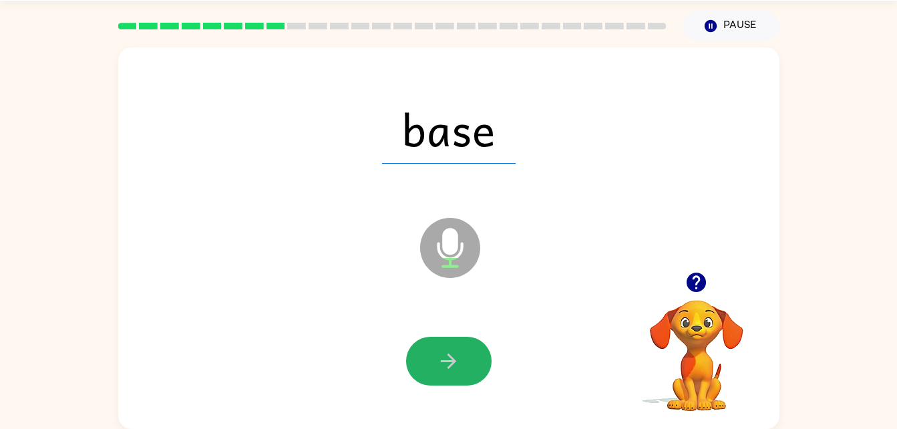
click at [444, 371] on icon "button" at bounding box center [448, 360] width 23 height 23
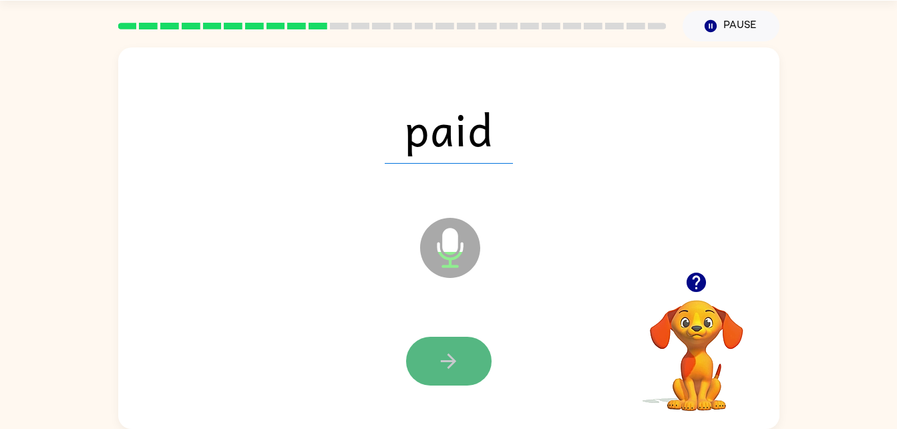
click at [422, 362] on button "button" at bounding box center [449, 361] width 86 height 49
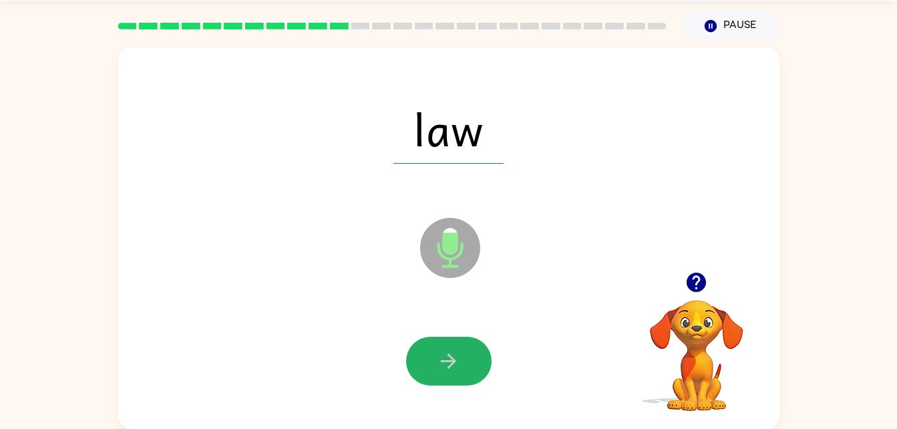
click at [422, 362] on button "button" at bounding box center [449, 361] width 86 height 49
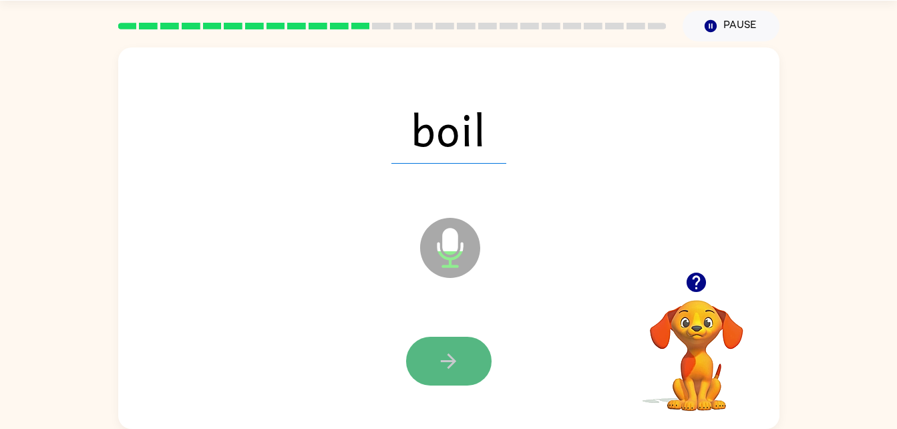
click at [461, 353] on button "button" at bounding box center [449, 361] width 86 height 49
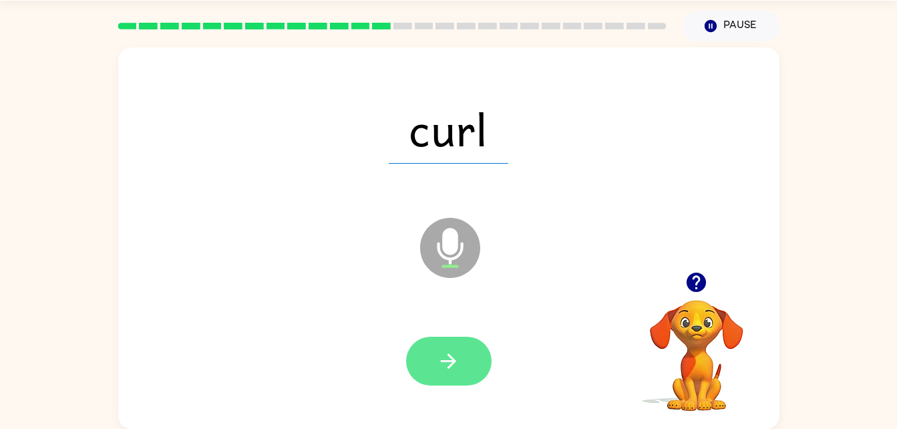
click at [465, 368] on button "button" at bounding box center [449, 361] width 86 height 49
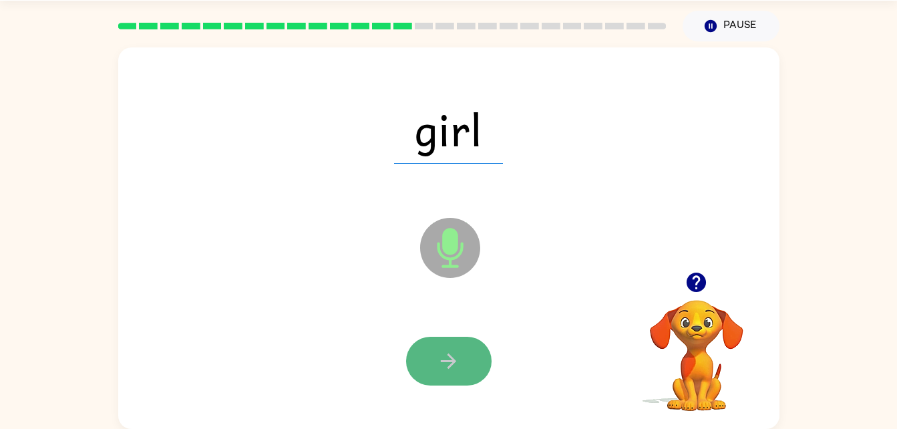
click at [454, 361] on icon "button" at bounding box center [448, 360] width 15 height 15
click at [442, 361] on icon "button" at bounding box center [448, 360] width 15 height 15
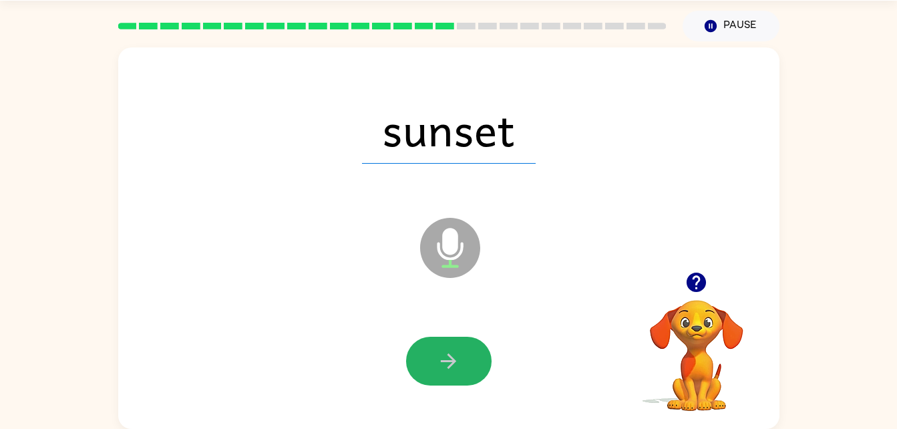
click at [442, 361] on icon "button" at bounding box center [448, 360] width 15 height 15
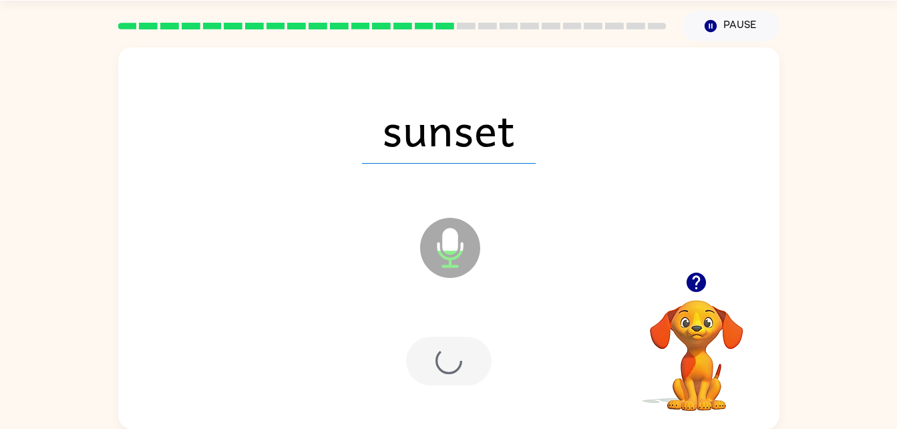
click at [442, 361] on div at bounding box center [449, 361] width 86 height 49
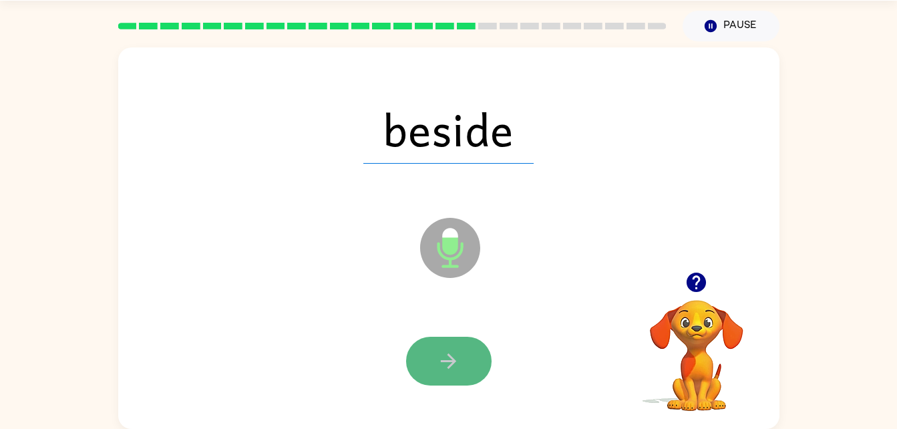
click at [445, 363] on icon "button" at bounding box center [448, 360] width 23 height 23
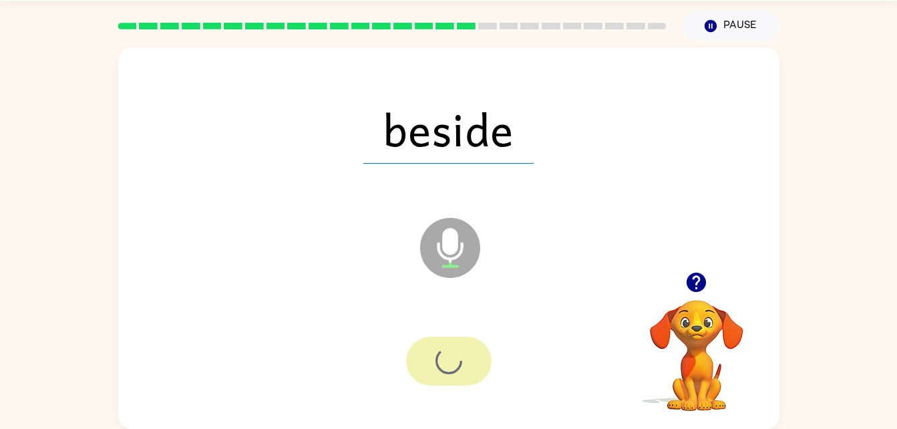
click at [445, 363] on div at bounding box center [449, 361] width 86 height 49
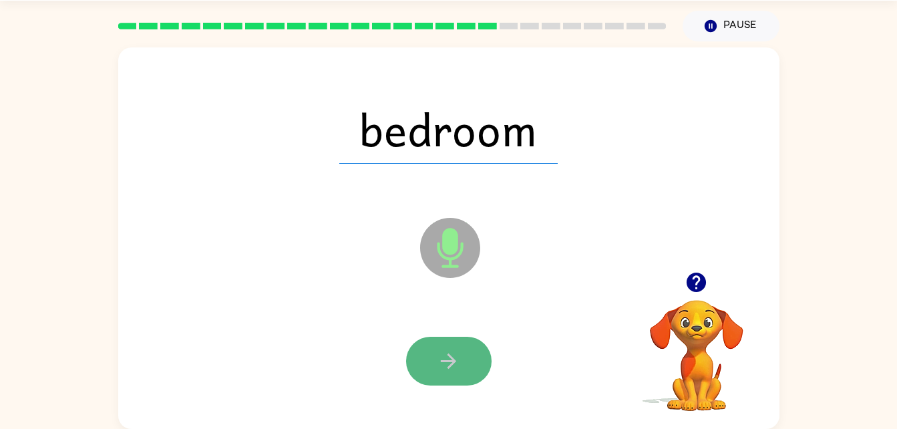
click at [435, 345] on button "button" at bounding box center [449, 361] width 86 height 49
click at [435, 345] on div at bounding box center [449, 361] width 86 height 49
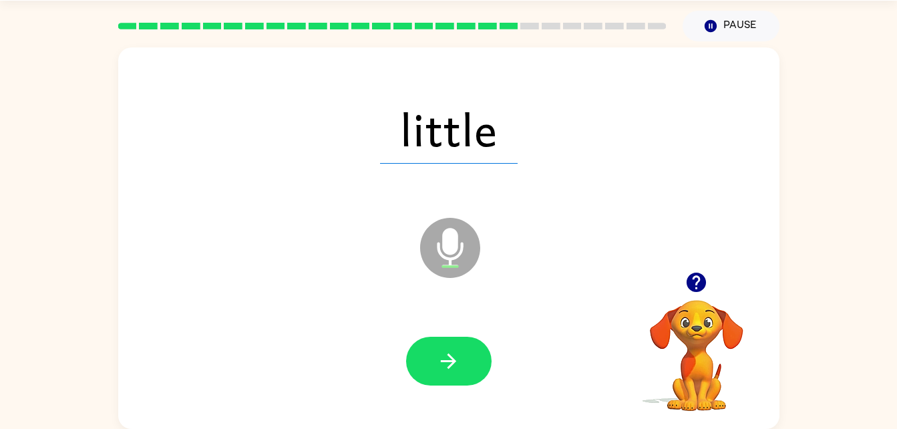
drag, startPoint x: 435, startPoint y: 345, endPoint x: 405, endPoint y: 351, distance: 30.5
click at [411, 350] on button "button" at bounding box center [449, 361] width 86 height 49
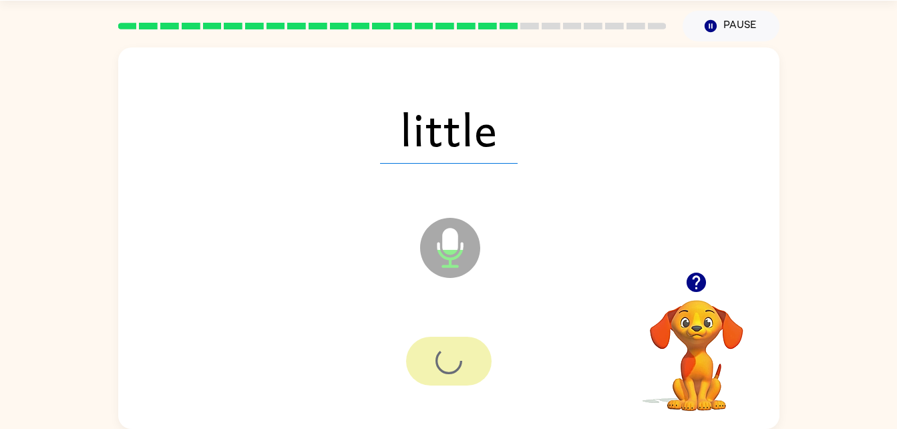
click at [411, 350] on div at bounding box center [449, 361] width 86 height 49
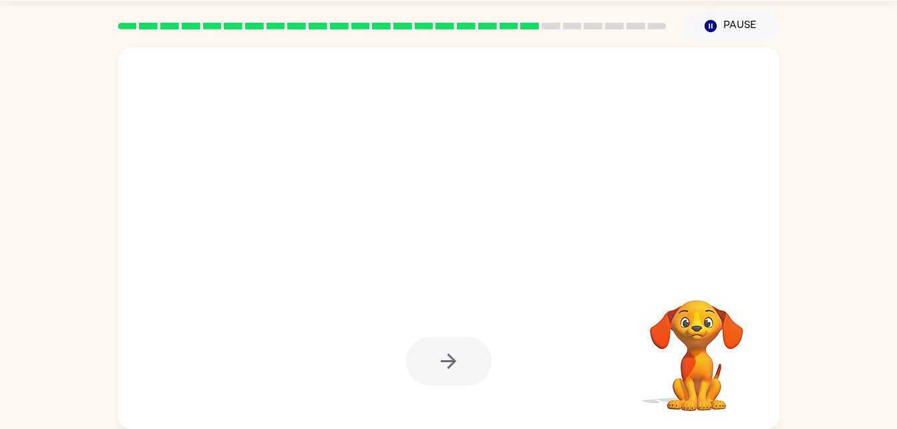
click at [411, 350] on div at bounding box center [449, 361] width 86 height 49
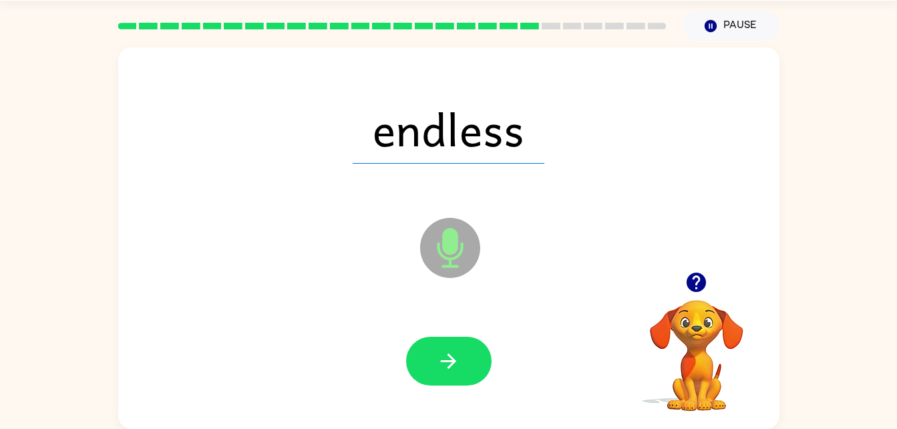
click at [413, 383] on div at bounding box center [449, 361] width 86 height 49
drag, startPoint x: 413, startPoint y: 383, endPoint x: 423, endPoint y: 381, distance: 10.4
click at [423, 381] on div at bounding box center [449, 361] width 86 height 49
click at [423, 381] on button "button" at bounding box center [449, 361] width 86 height 49
drag, startPoint x: 423, startPoint y: 381, endPoint x: 442, endPoint y: 398, distance: 26.0
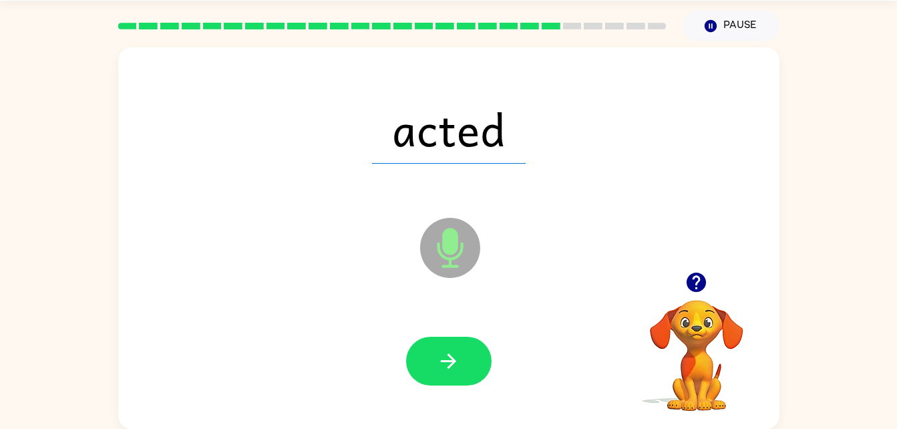
click at [442, 398] on div at bounding box center [449, 362] width 635 height 110
drag, startPoint x: 442, startPoint y: 398, endPoint x: 442, endPoint y: 383, distance: 14.7
click at [442, 383] on div at bounding box center [449, 362] width 635 height 110
click at [442, 383] on button "button" at bounding box center [449, 361] width 86 height 49
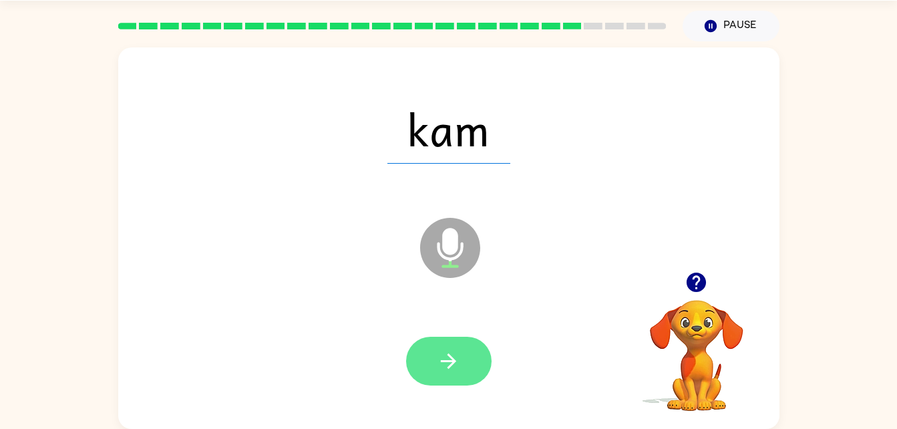
drag, startPoint x: 437, startPoint y: 394, endPoint x: 451, endPoint y: 347, distance: 48.8
click at [451, 347] on div at bounding box center [449, 362] width 635 height 110
click at [451, 347] on button "button" at bounding box center [449, 361] width 86 height 49
drag, startPoint x: 451, startPoint y: 347, endPoint x: 422, endPoint y: 372, distance: 37.9
click at [433, 355] on button "button" at bounding box center [449, 361] width 86 height 49
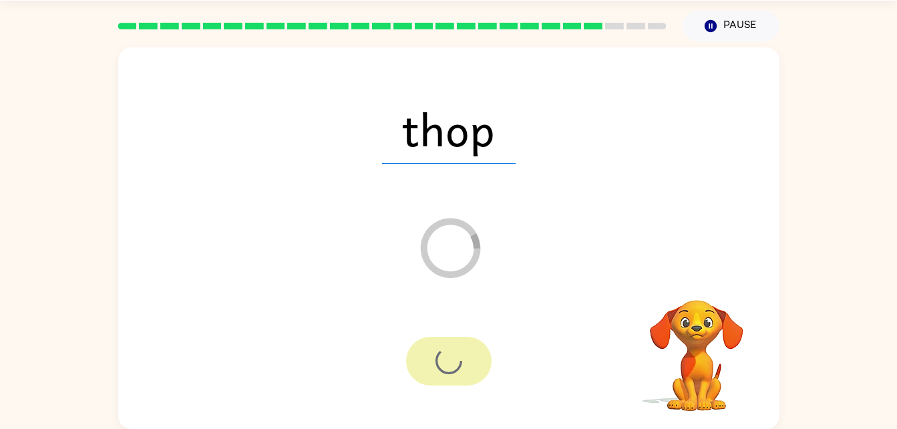
click at [422, 372] on div at bounding box center [449, 361] width 86 height 49
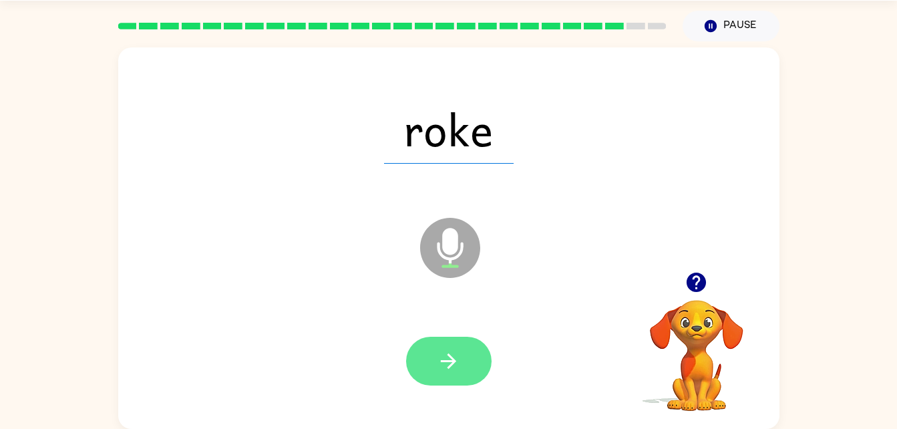
click at [434, 363] on button "button" at bounding box center [449, 361] width 86 height 49
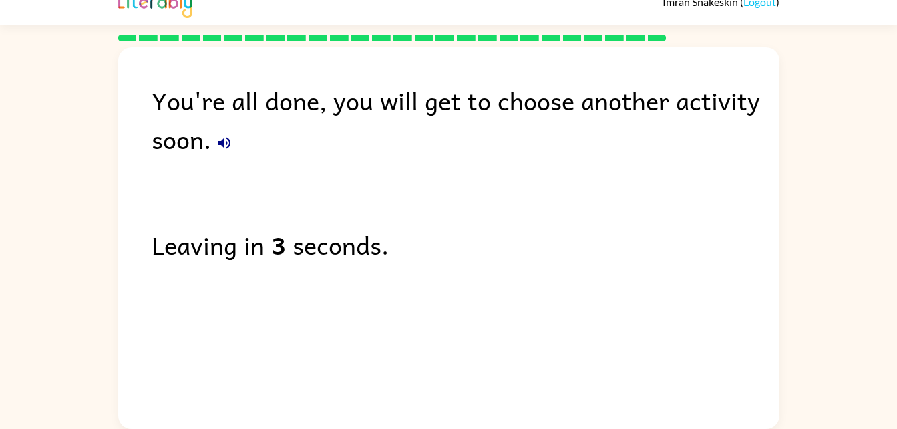
scroll to position [0, 0]
